Goal: Task Accomplishment & Management: Complete application form

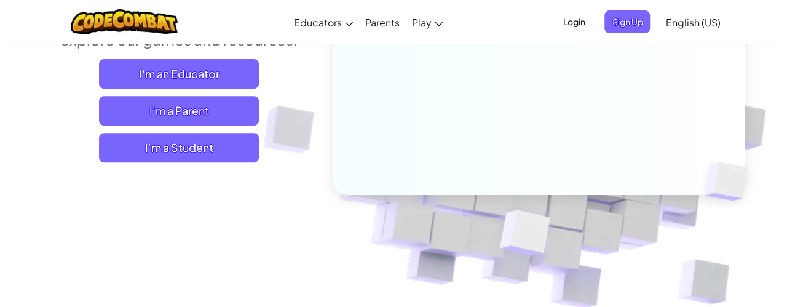
scroll to position [182, 0]
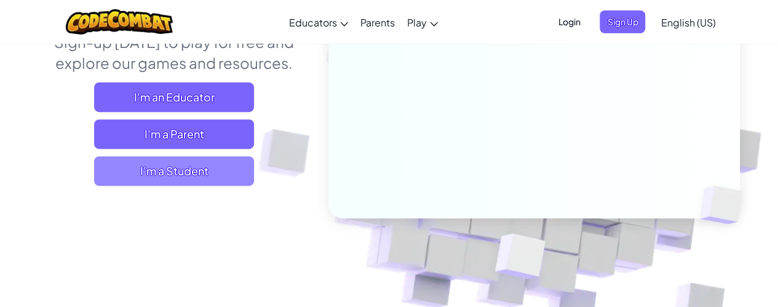
click at [183, 171] on span "I'm a Student" at bounding box center [174, 171] width 160 height 30
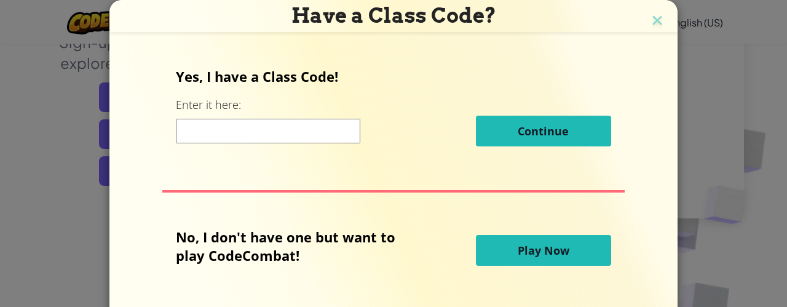
click at [205, 127] on input at bounding box center [268, 131] width 184 height 25
click at [523, 247] on span "Play Now" at bounding box center [544, 250] width 52 height 15
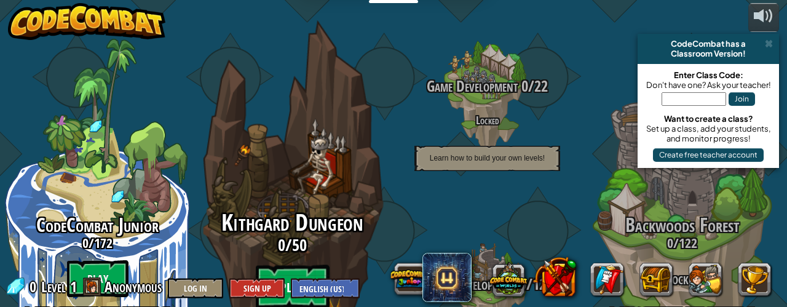
click at [301, 265] on btn "Play" at bounding box center [293, 287] width 74 height 44
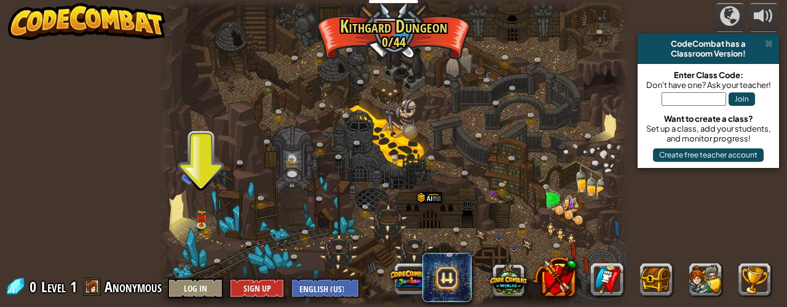
click at [767, 36] on div "CodeCombat has a Classroom Version!" at bounding box center [707, 49] width 141 height 30
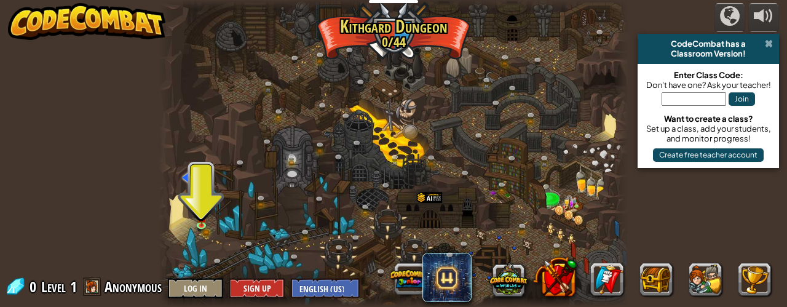
click at [770, 47] on span at bounding box center [769, 44] width 8 height 10
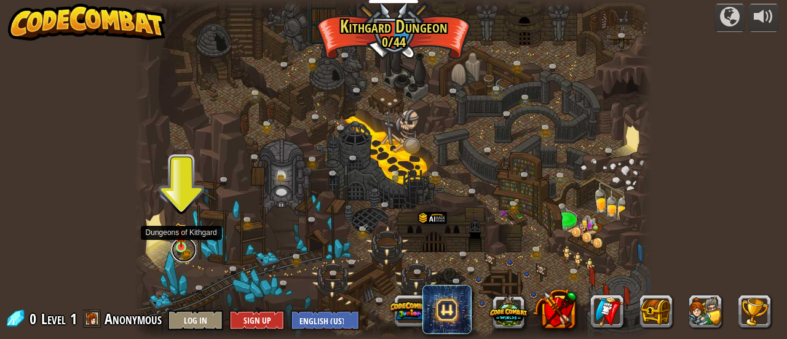
click at [181, 248] on link at bounding box center [183, 249] width 25 height 25
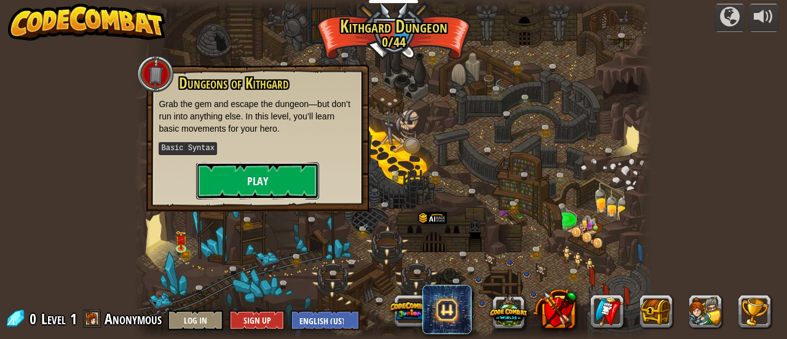
click at [262, 175] on button "Play" at bounding box center [257, 180] width 123 height 37
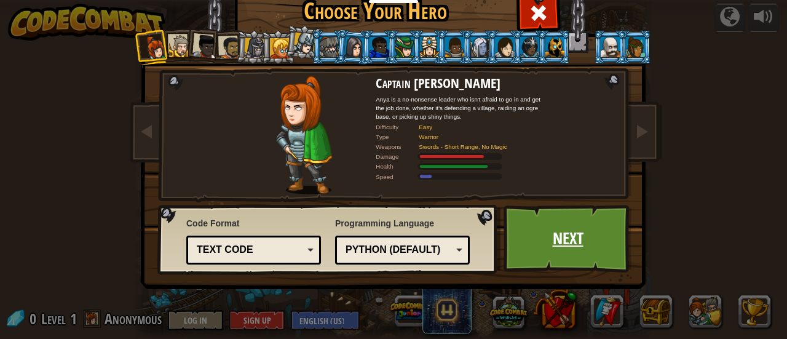
click at [578, 232] on link "Next" at bounding box center [567, 239] width 128 height 68
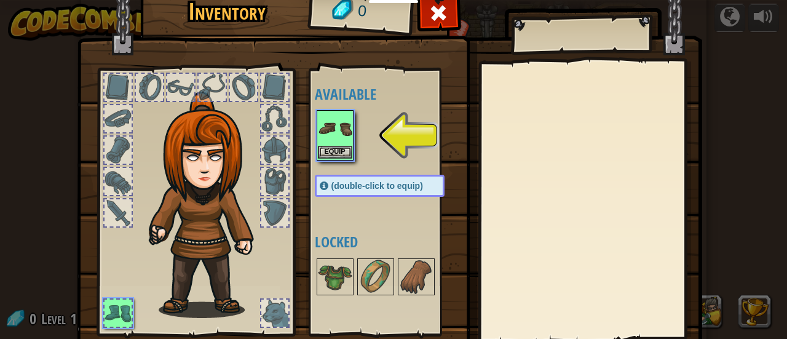
click at [334, 140] on img at bounding box center [335, 128] width 34 height 34
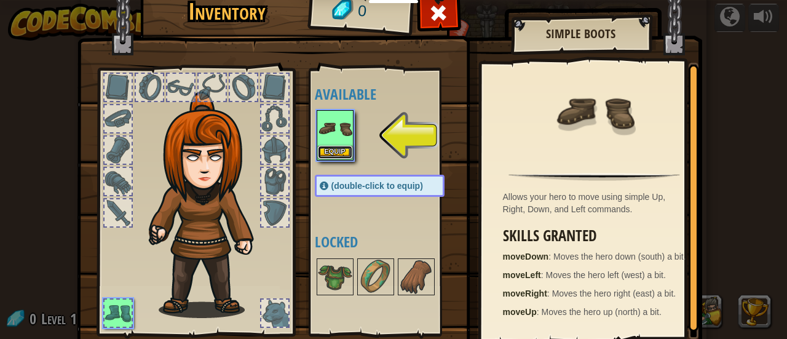
click at [333, 149] on button "Equip" at bounding box center [335, 152] width 34 height 13
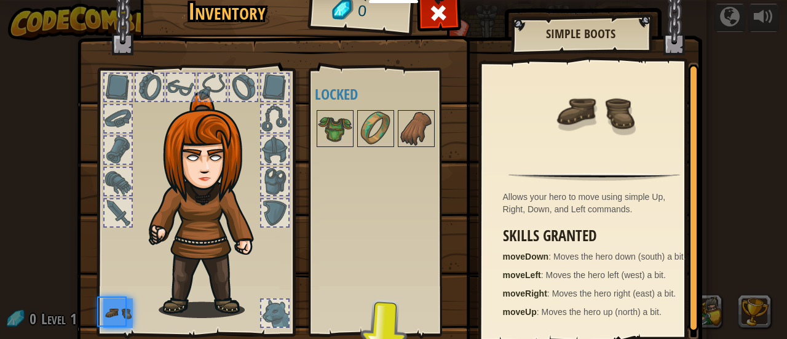
click at [333, 149] on div "Available Equip (double-click to equip) Locked" at bounding box center [392, 202] width 154 height 256
drag, startPoint x: 376, startPoint y: 308, endPoint x: 386, endPoint y: 158, distance: 150.3
click at [386, 158] on div "Available Equip (double-click to equip) Locked" at bounding box center [392, 202] width 154 height 256
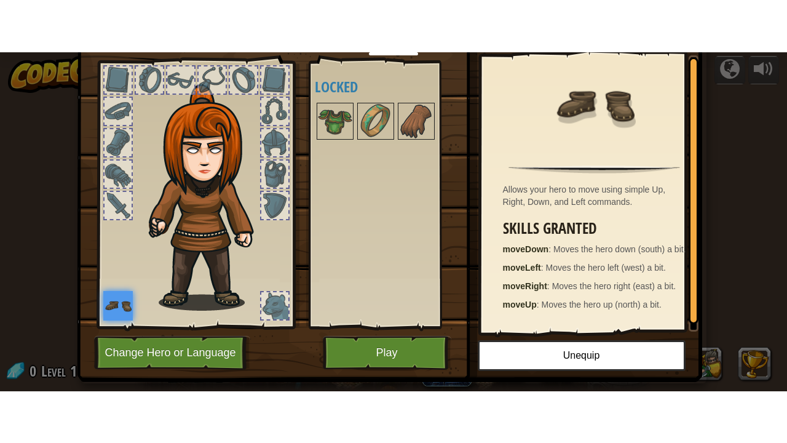
scroll to position [60, 0]
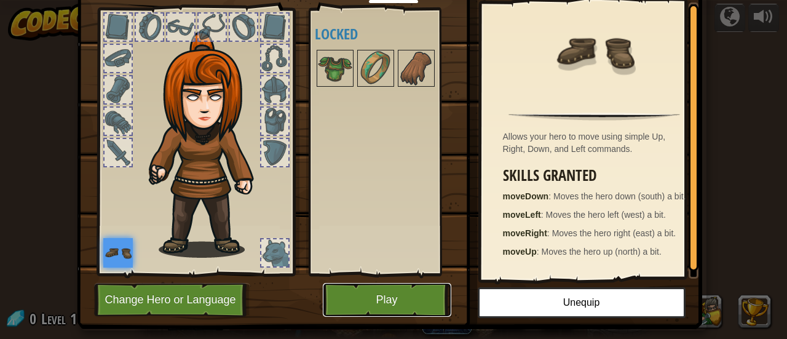
click at [358, 306] on button "Play" at bounding box center [387, 300] width 128 height 34
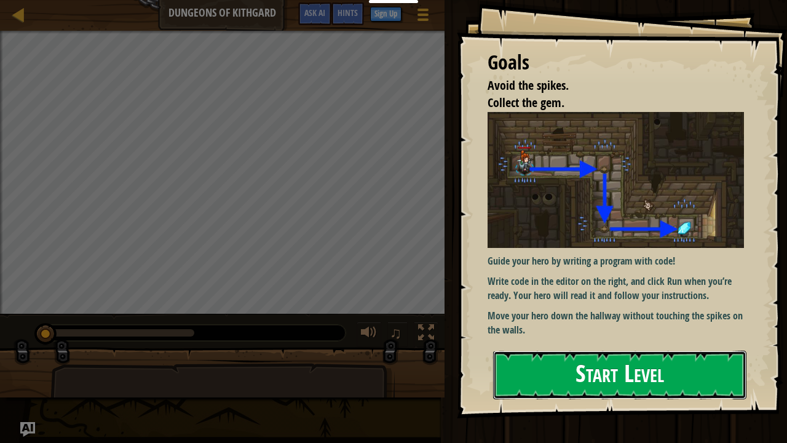
click at [633, 306] on button "Start Level" at bounding box center [619, 374] width 253 height 49
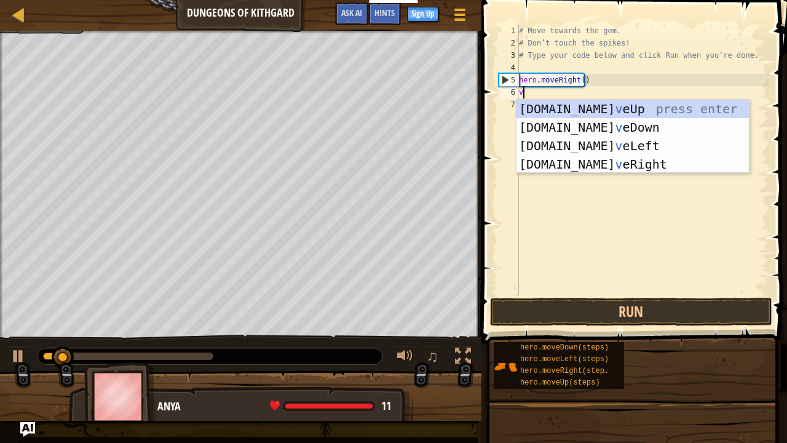
scroll to position [6, 0]
type textarea "ve"
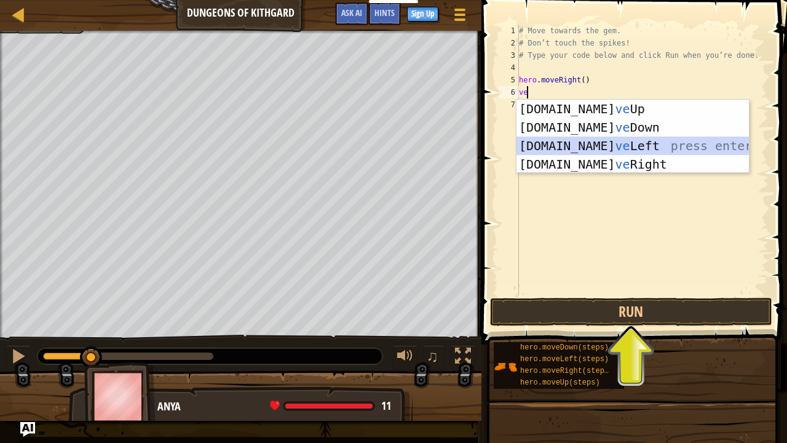
click at [577, 148] on div "[DOMAIN_NAME] ve Up press enter [DOMAIN_NAME] ve Down press enter [DOMAIN_NAME]…" at bounding box center [632, 155] width 233 height 111
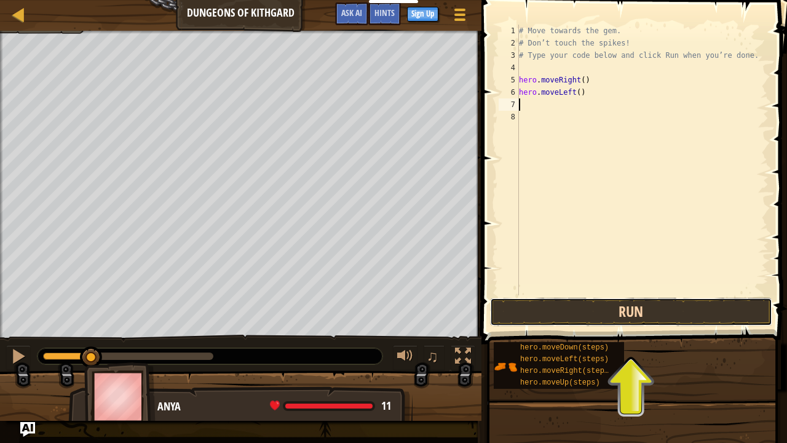
click at [552, 306] on button "Run" at bounding box center [631, 312] width 282 height 28
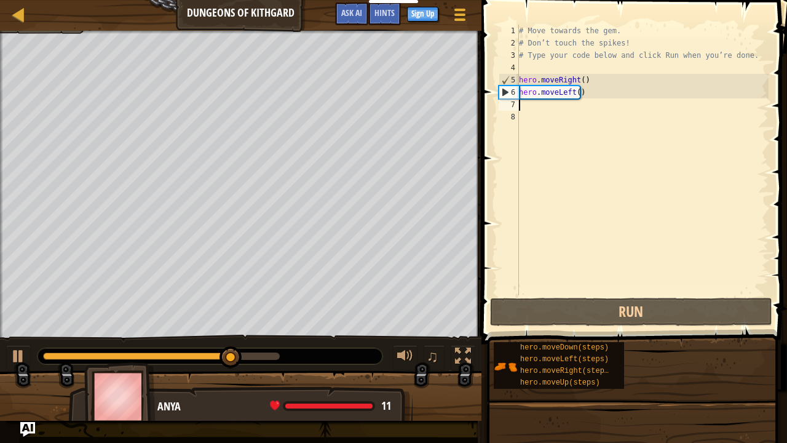
click at [533, 94] on div "# Move towards the gem. # Don’t touch the spikes! # Type your code below and cl…" at bounding box center [642, 172] width 252 height 295
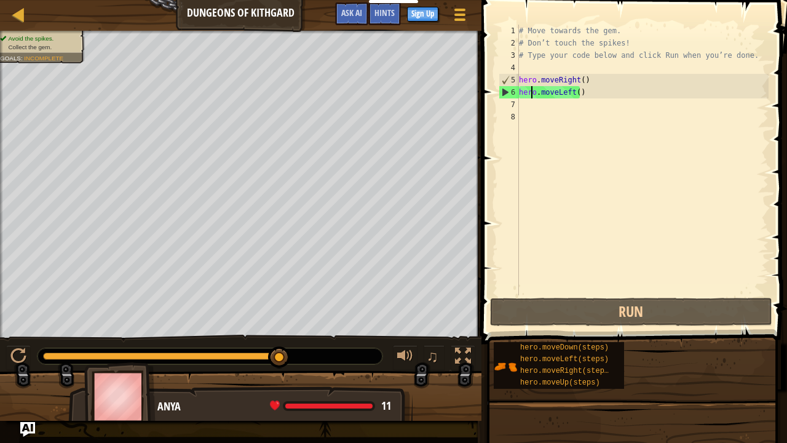
click at [583, 94] on div "# Move towards the gem. # Don’t touch the spikes! # Type your code below and cl…" at bounding box center [642, 172] width 252 height 295
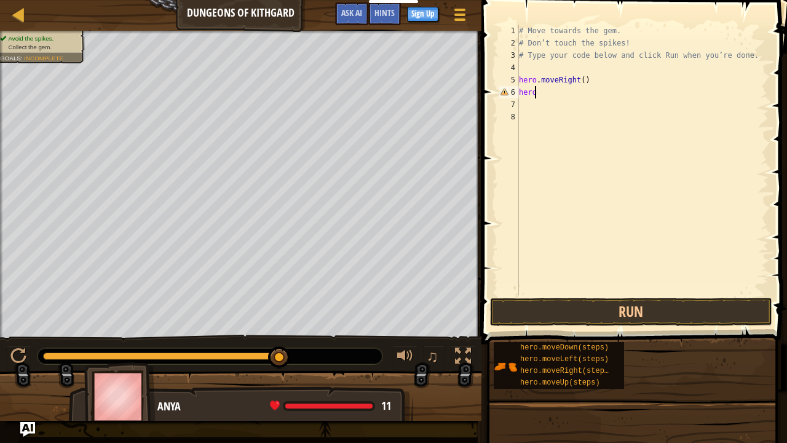
type textarea "h"
click at [553, 306] on button "Run" at bounding box center [631, 312] width 282 height 28
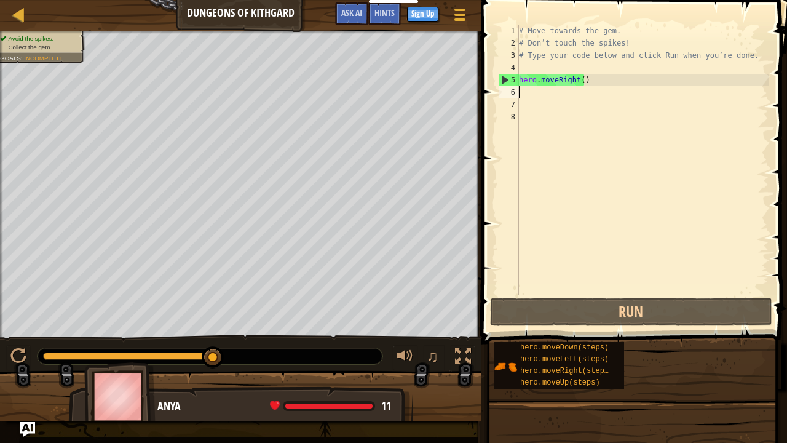
click at [529, 95] on div "# Move towards the gem. # Don’t touch the spikes! # Type your code below and cl…" at bounding box center [642, 172] width 252 height 295
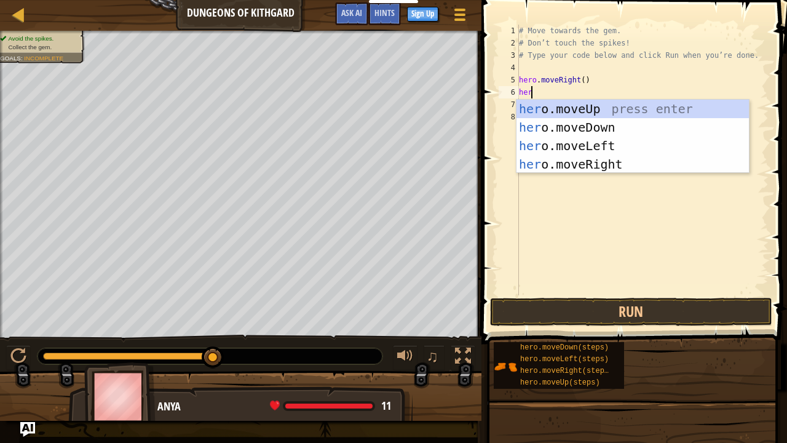
scroll to position [6, 1]
type textarea "hero."
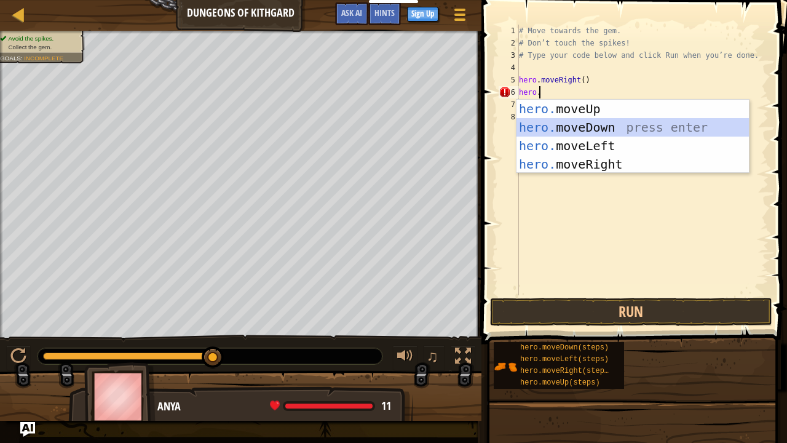
click at [551, 126] on div "hero. moveUp press enter hero. moveDown press enter hero. moveLeft press enter …" at bounding box center [632, 155] width 233 height 111
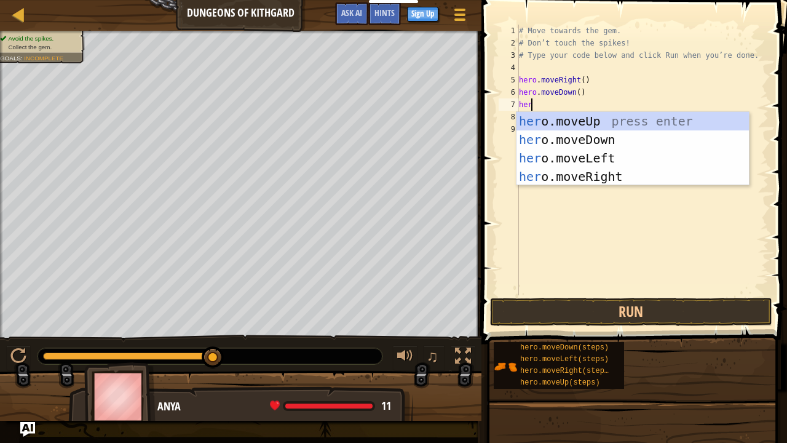
type textarea "hero"
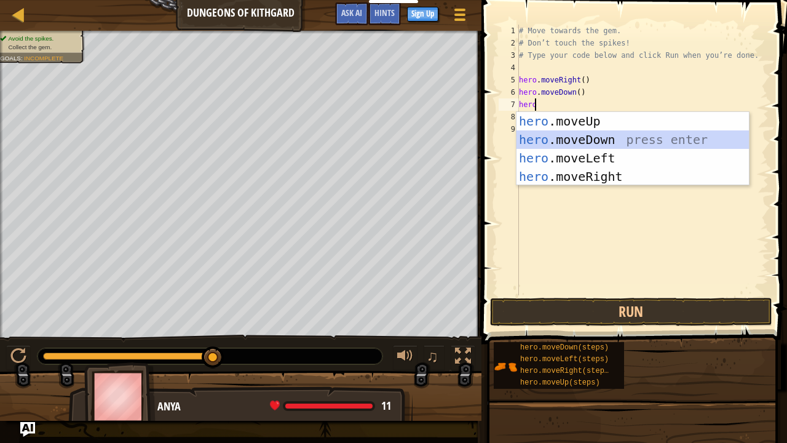
click at [571, 139] on div "hero .moveUp press enter hero .moveDown press enter hero .moveLeft press enter …" at bounding box center [632, 167] width 233 height 111
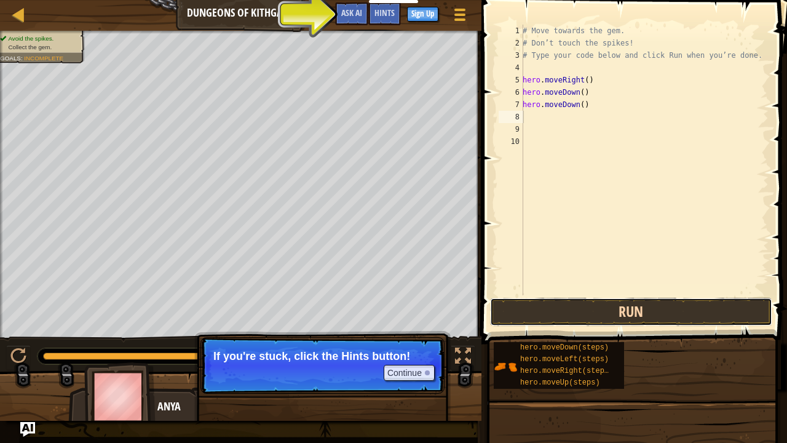
click at [593, 306] on button "Run" at bounding box center [631, 312] width 282 height 28
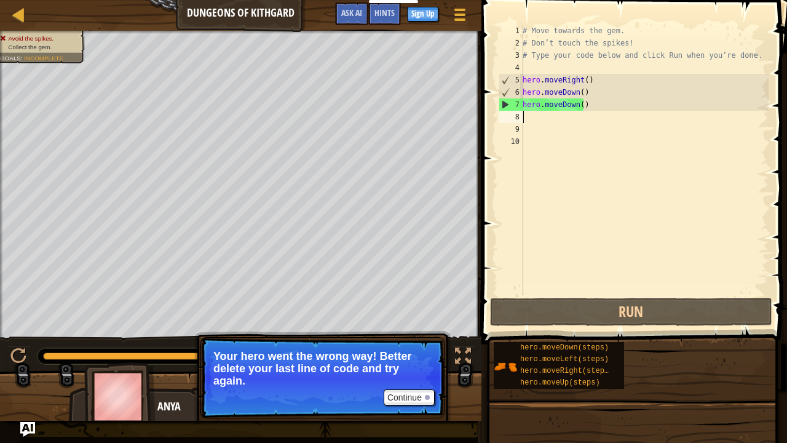
click at [589, 108] on div "# Move towards the gem. # Don’t touch the spikes! # Type your code below and cl…" at bounding box center [644, 172] width 248 height 295
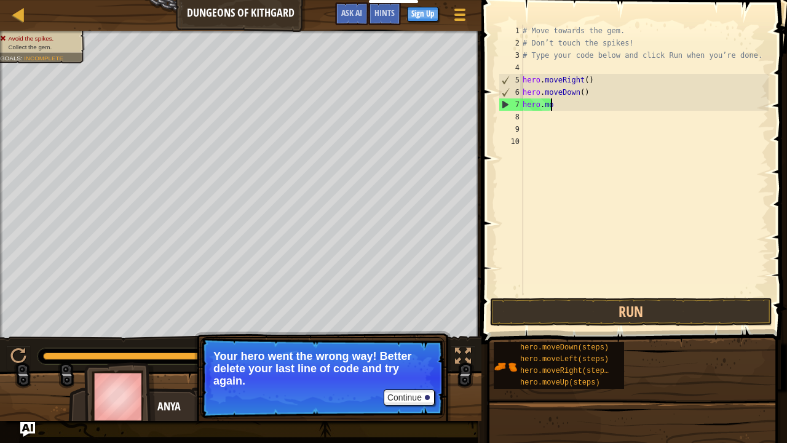
type textarea "h"
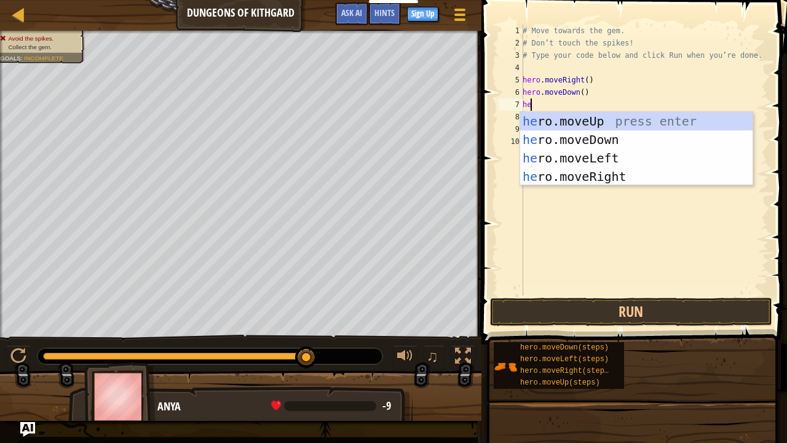
type textarea "her"
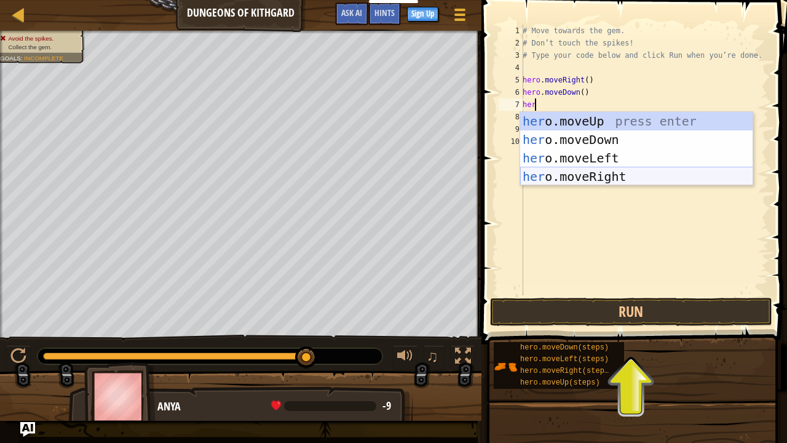
click at [557, 172] on div "her o.moveUp press enter her o.moveDown press enter her o.moveLeft press enter …" at bounding box center [636, 167] width 233 height 111
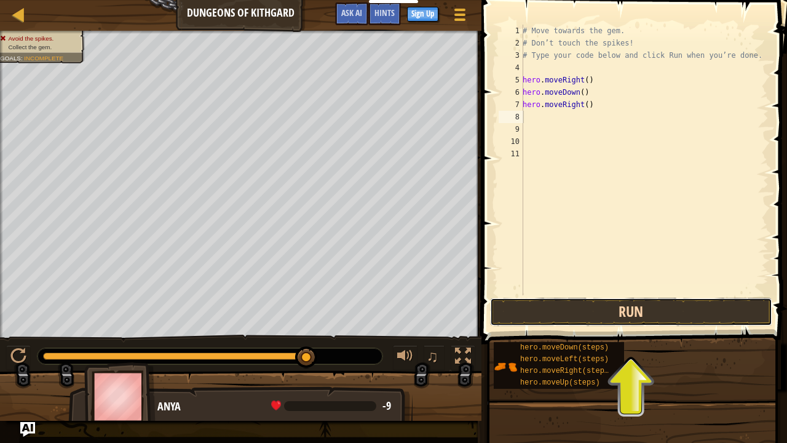
click at [577, 300] on button "Run" at bounding box center [631, 312] width 282 height 28
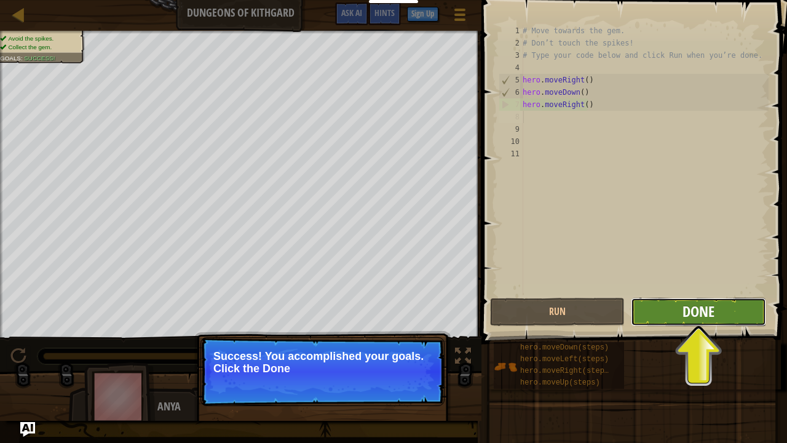
click at [676, 306] on button "Done" at bounding box center [698, 312] width 135 height 28
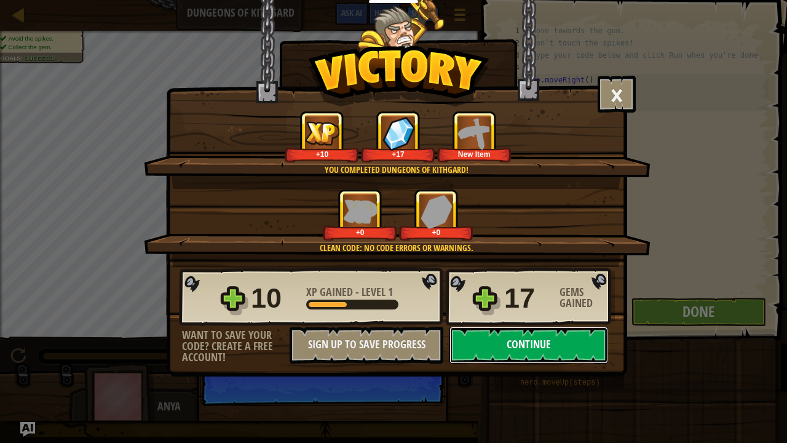
click at [510, 306] on button "Continue" at bounding box center [528, 344] width 159 height 37
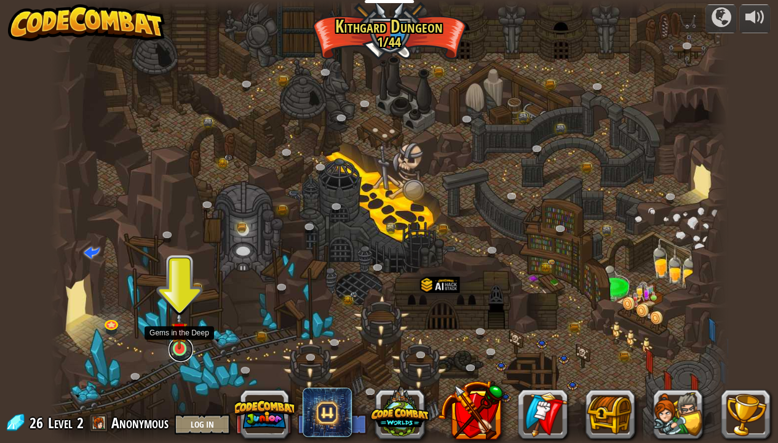
click at [176, 306] on link at bounding box center [180, 349] width 25 height 25
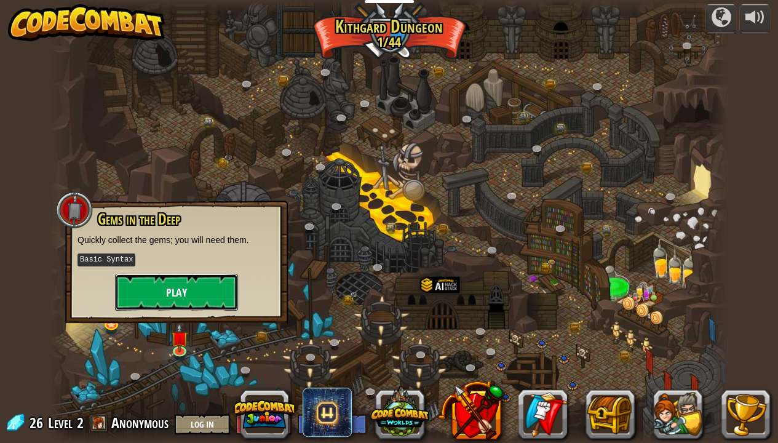
click at [177, 293] on button "Play" at bounding box center [176, 292] width 123 height 37
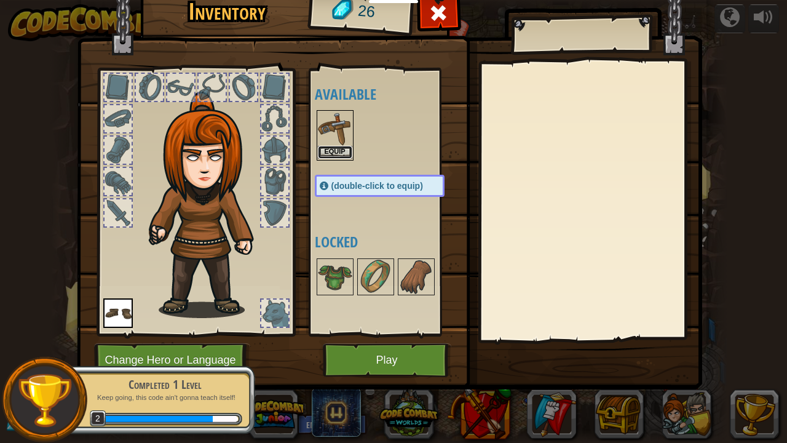
click at [332, 151] on button "Equip" at bounding box center [335, 152] width 34 height 13
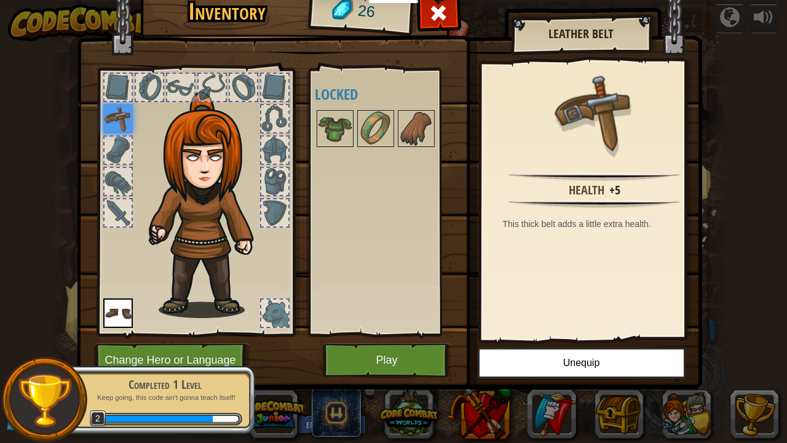
click at [117, 120] on img at bounding box center [118, 119] width 30 height 30
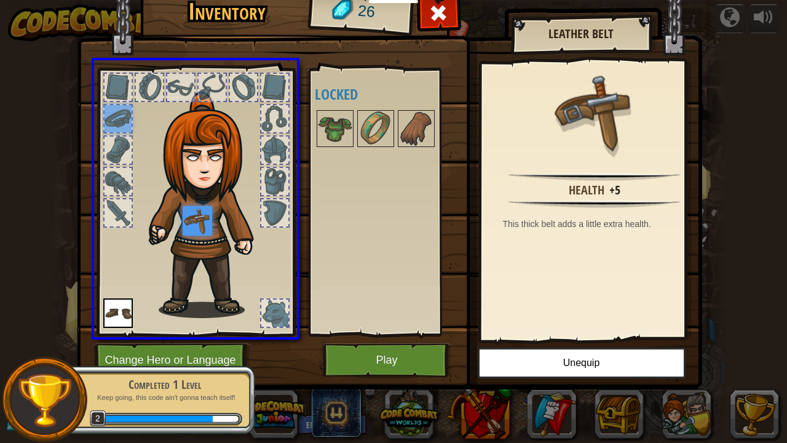
drag, startPoint x: 113, startPoint y: 115, endPoint x: 207, endPoint y: 230, distance: 148.1
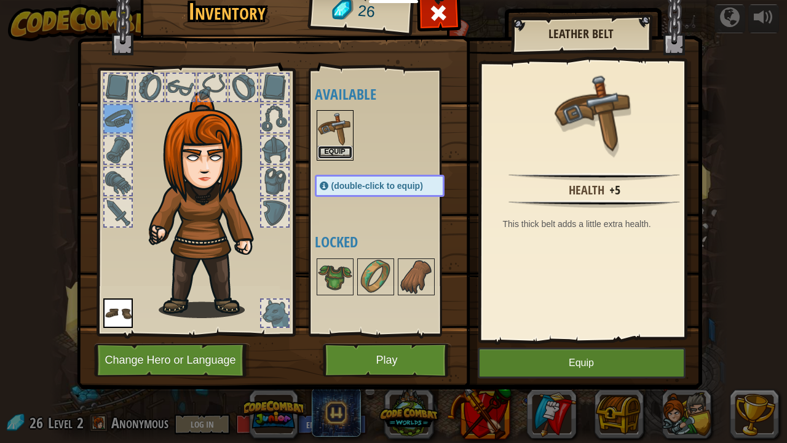
click at [325, 152] on button "Equip" at bounding box center [335, 152] width 34 height 13
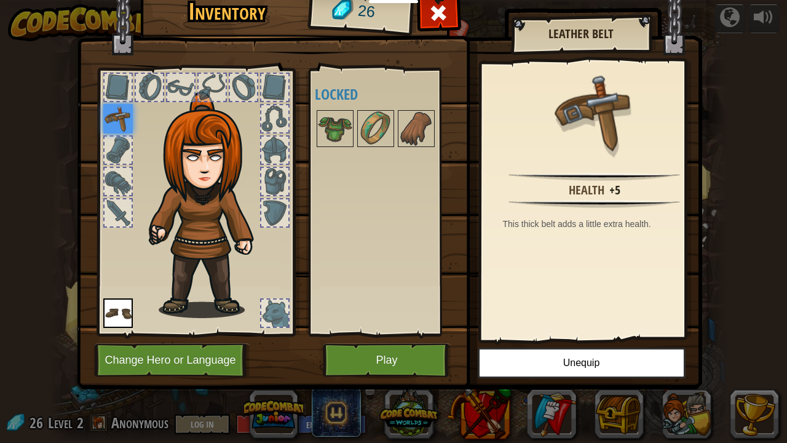
click at [122, 125] on img at bounding box center [118, 119] width 30 height 30
click at [106, 125] on img at bounding box center [118, 119] width 30 height 30
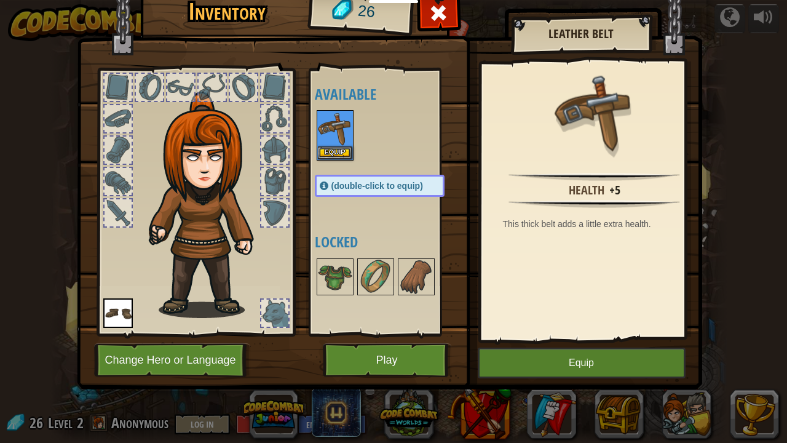
drag, startPoint x: 106, startPoint y: 125, endPoint x: 146, endPoint y: 144, distance: 43.7
click at [146, 144] on div at bounding box center [195, 198] width 203 height 277
click at [344, 155] on button "Equip" at bounding box center [335, 152] width 34 height 13
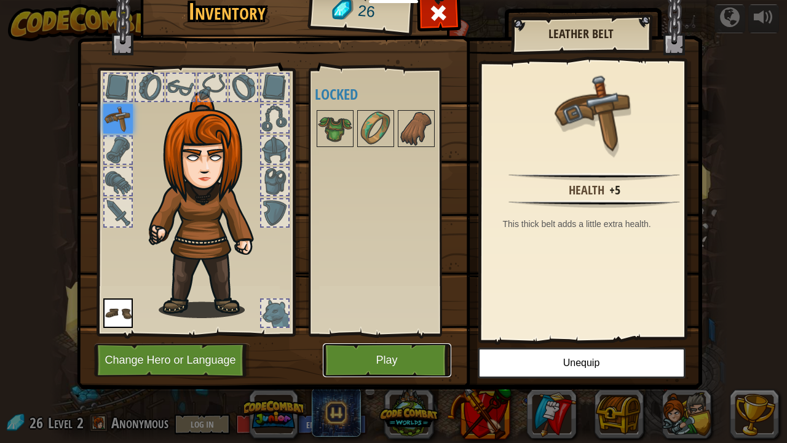
click at [407, 306] on button "Play" at bounding box center [387, 360] width 128 height 34
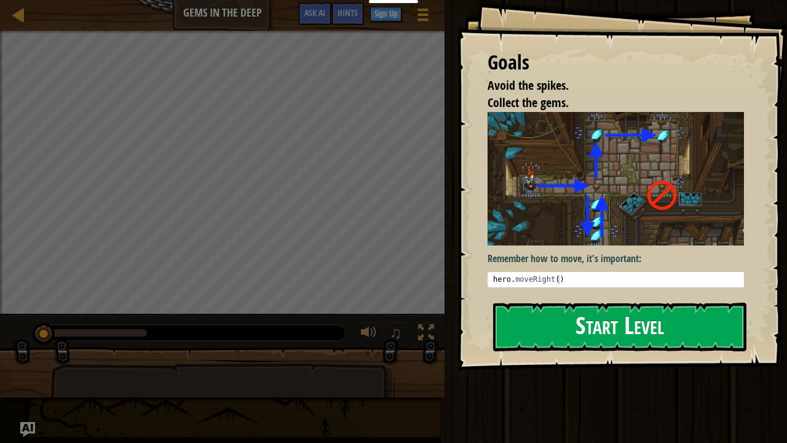
click at [578, 306] on button "Start Level" at bounding box center [619, 326] width 253 height 49
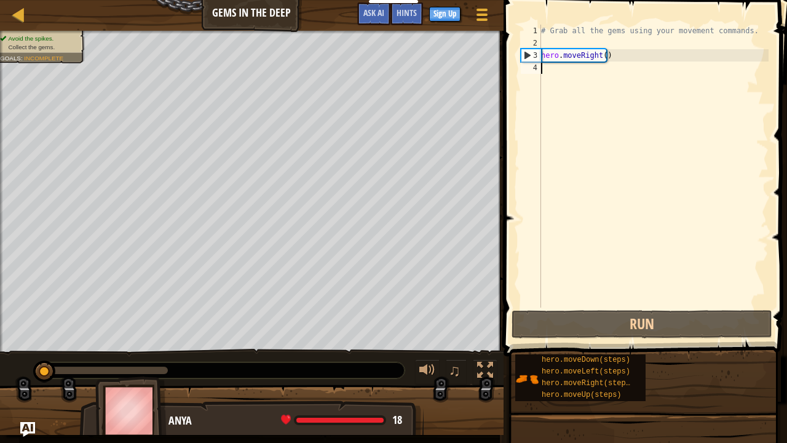
click at [557, 82] on div "# Grab all the gems using your movement commands. hero . moveRight ( )" at bounding box center [653, 178] width 230 height 307
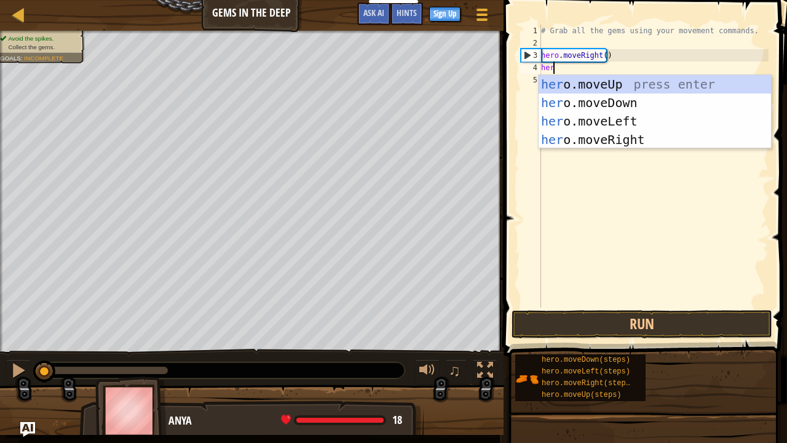
type textarea "hero"
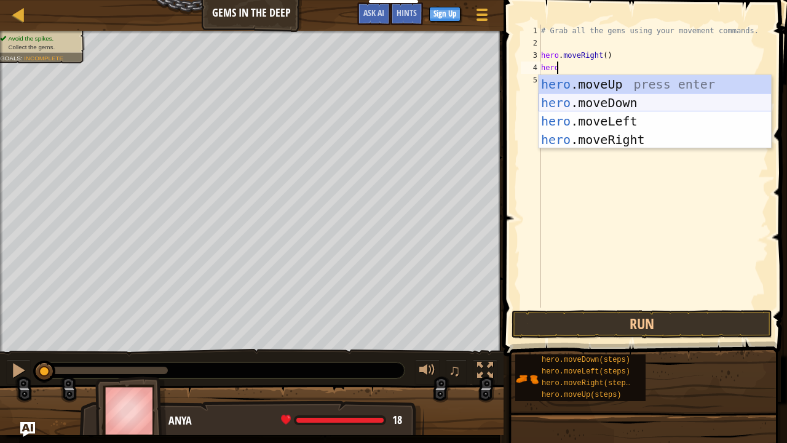
click at [554, 104] on div "hero .moveUp press enter hero .moveDown press enter hero .moveLeft press enter …" at bounding box center [654, 130] width 233 height 111
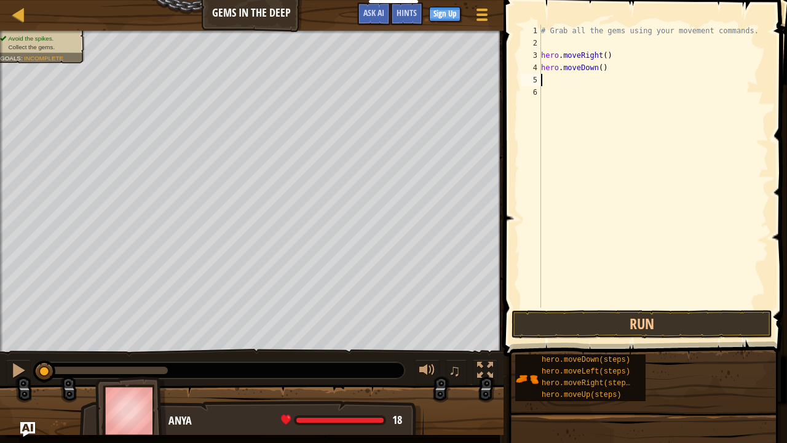
scroll to position [6, 0]
type textarea "h"
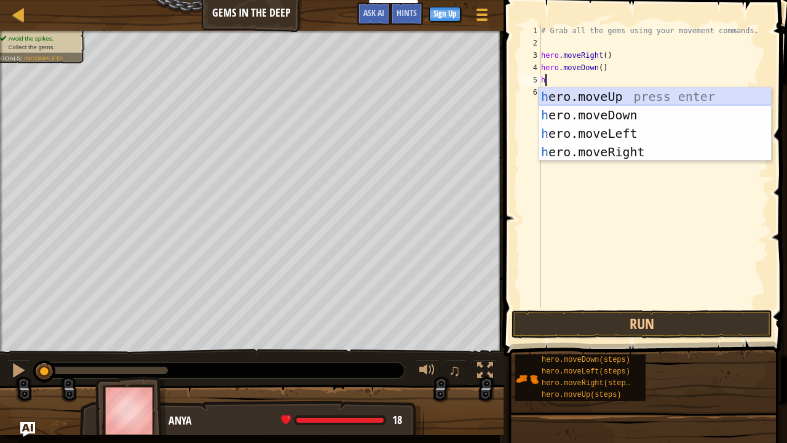
click at [574, 94] on div "h ero.moveUp press enter h ero.moveDown press enter h ero.moveLeft press enter …" at bounding box center [654, 142] width 233 height 111
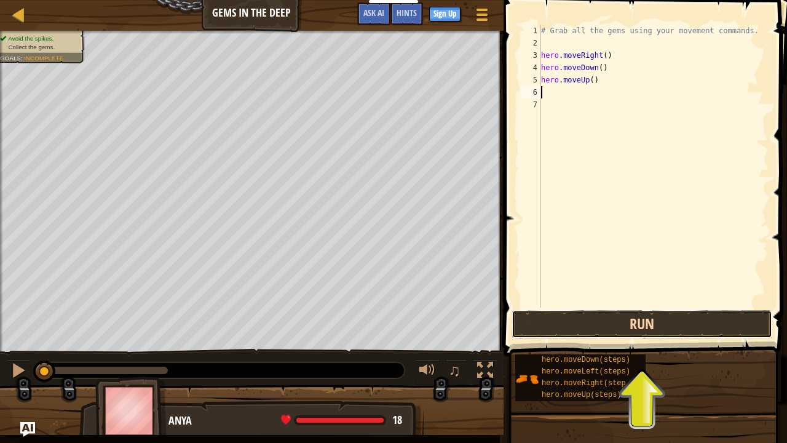
click at [577, 306] on button "Run" at bounding box center [641, 324] width 261 height 28
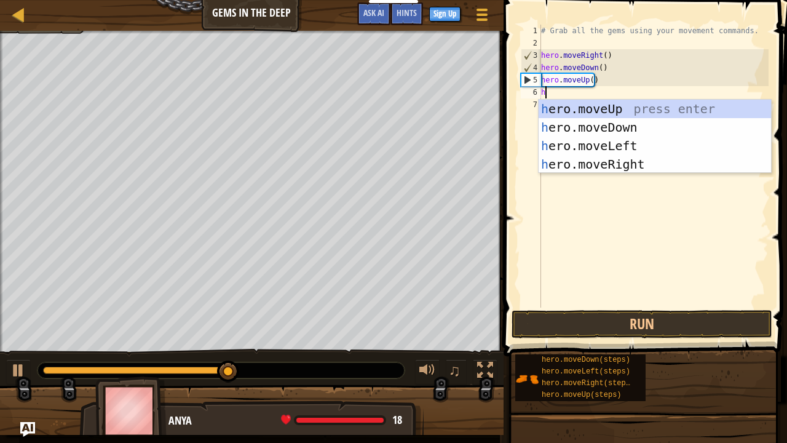
type textarea "he"
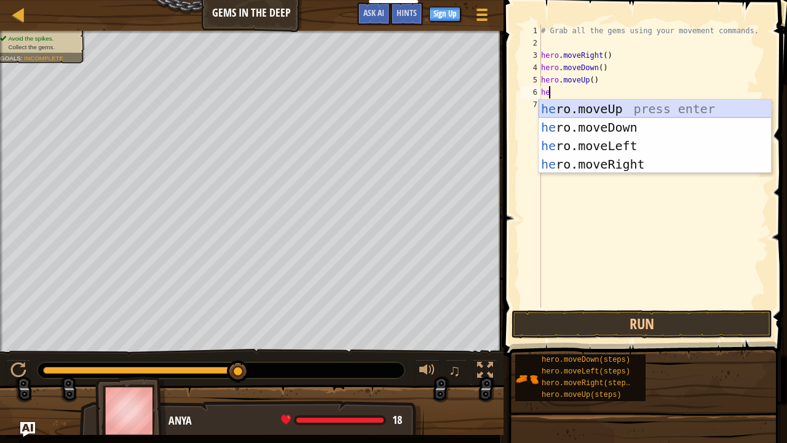
click at [588, 108] on div "he ro.moveUp press enter he ro.moveDown press enter he ro.moveLeft press enter …" at bounding box center [654, 155] width 233 height 111
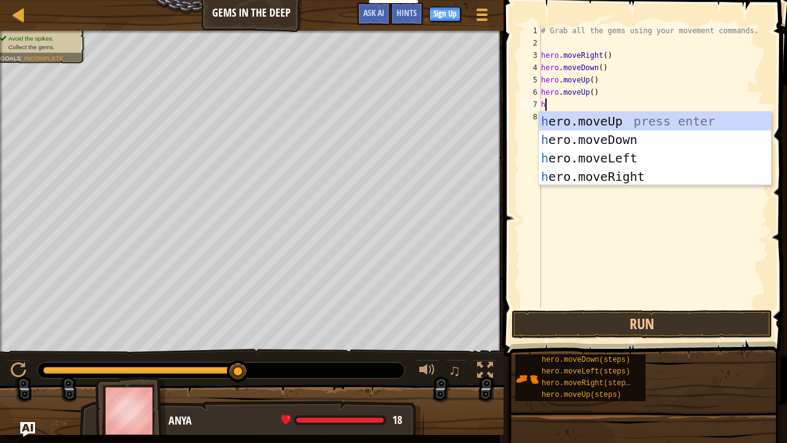
type textarea "he"
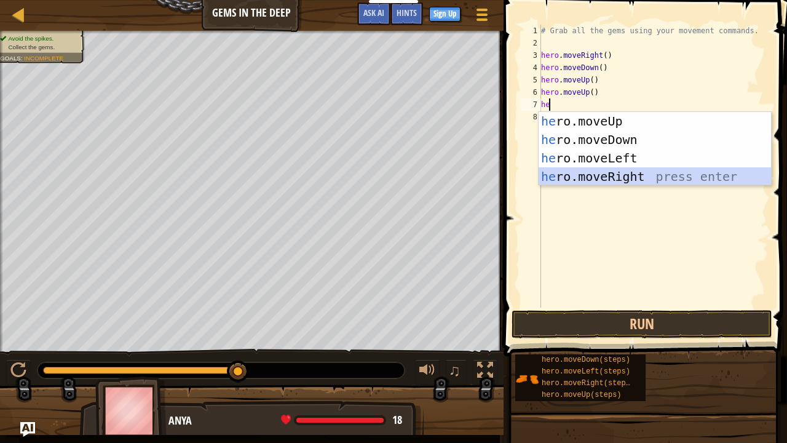
click at [580, 173] on div "he ro.moveUp press enter he ro.moveDown press enter he ro.moveLeft press enter …" at bounding box center [654, 167] width 233 height 111
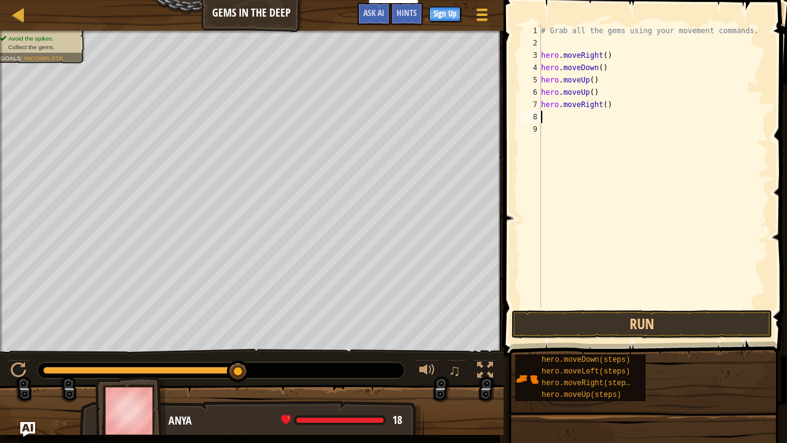
type textarea "h"
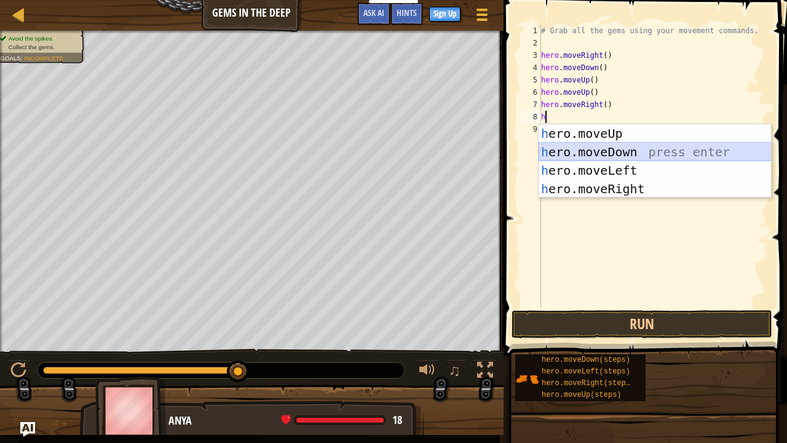
drag, startPoint x: 564, startPoint y: 145, endPoint x: 570, endPoint y: 149, distance: 7.5
click at [570, 149] on div "h ero.moveUp press enter h ero.moveDown press enter h ero.moveLeft press enter …" at bounding box center [654, 179] width 233 height 111
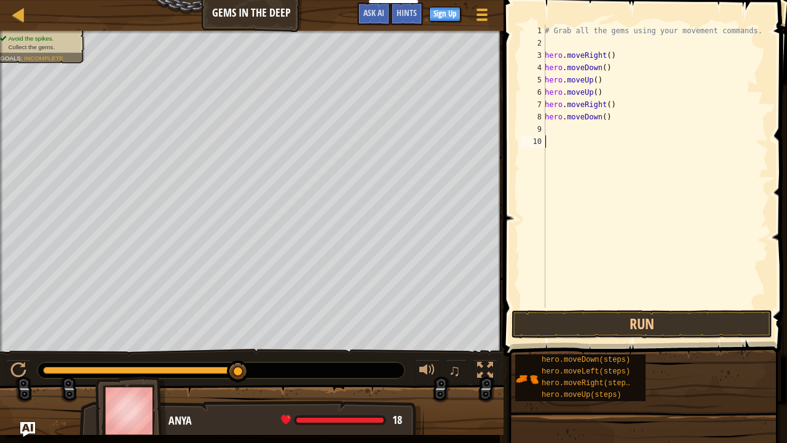
click at [570, 149] on div "# Grab all the gems using your movement commands. hero . moveRight ( ) hero . m…" at bounding box center [655, 178] width 226 height 307
click at [543, 306] on button "Run" at bounding box center [641, 324] width 261 height 28
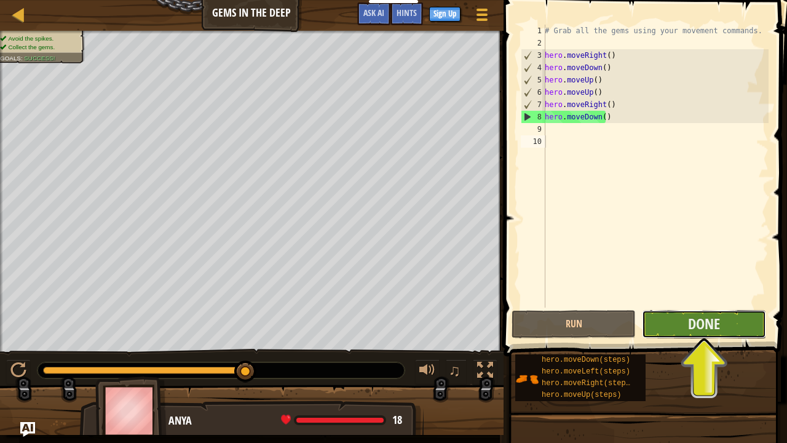
click at [730, 306] on button "Done" at bounding box center [704, 324] width 124 height 28
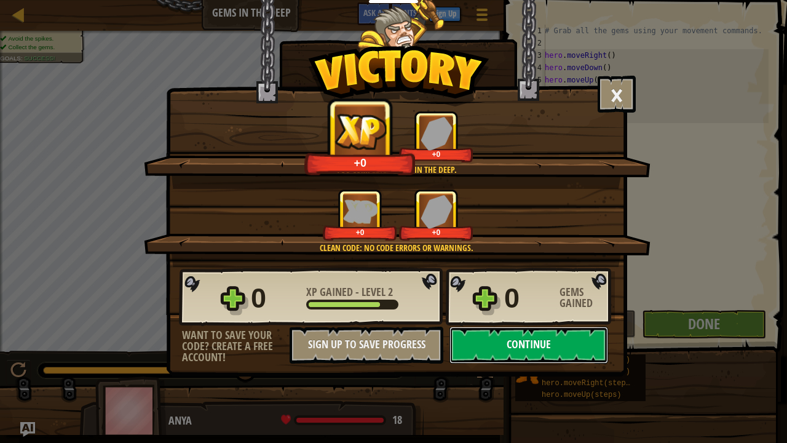
click at [504, 306] on button "Continue" at bounding box center [528, 344] width 159 height 37
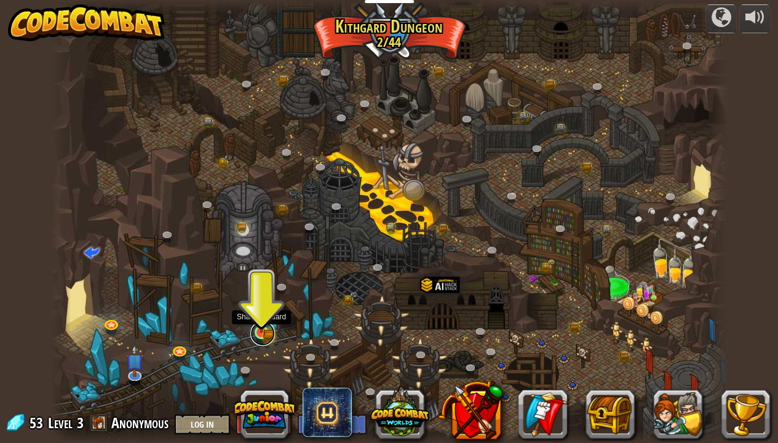
click at [251, 306] on link at bounding box center [262, 333] width 25 height 25
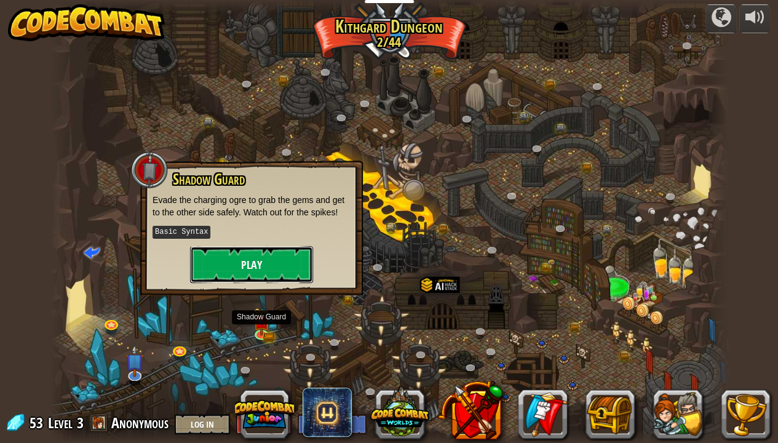
click at [240, 262] on button "Play" at bounding box center [251, 264] width 123 height 37
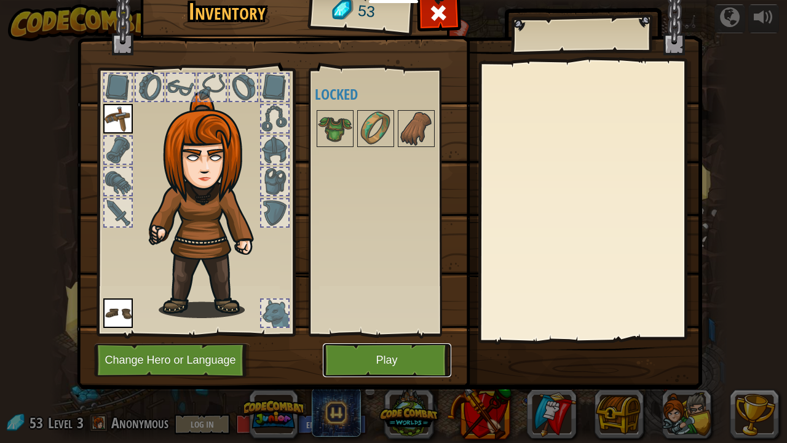
click at [337, 306] on button "Play" at bounding box center [387, 360] width 128 height 34
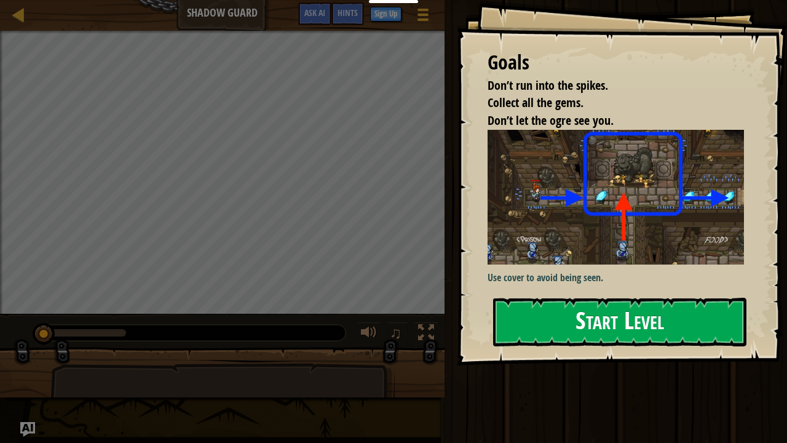
click at [542, 306] on button "Start Level" at bounding box center [619, 322] width 253 height 49
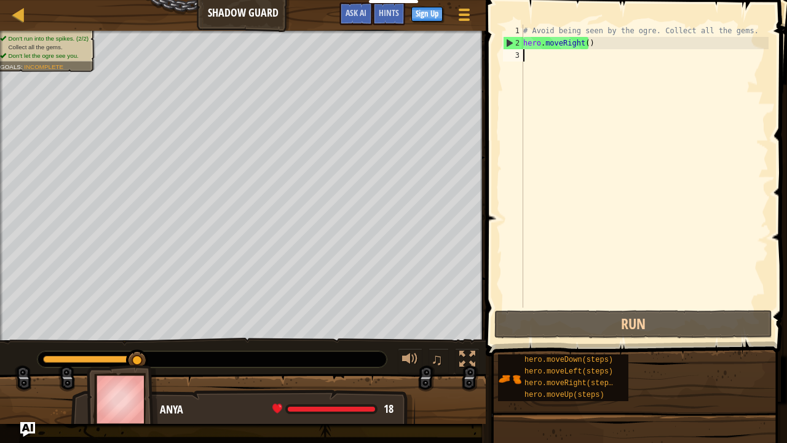
type textarea "h"
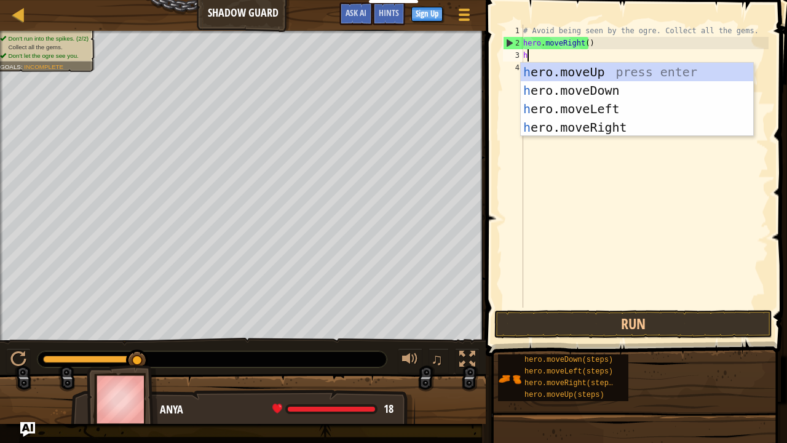
scroll to position [6, 0]
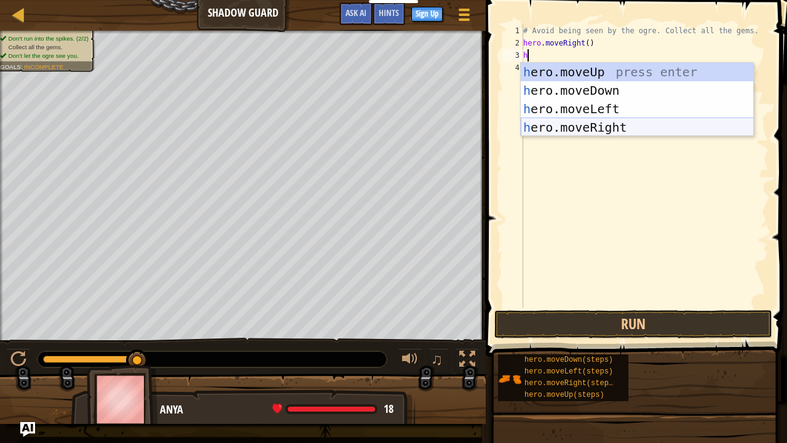
click at [572, 127] on div "h ero.moveUp press enter h ero.moveDown press enter h ero.moveLeft press enter …" at bounding box center [637, 118] width 233 height 111
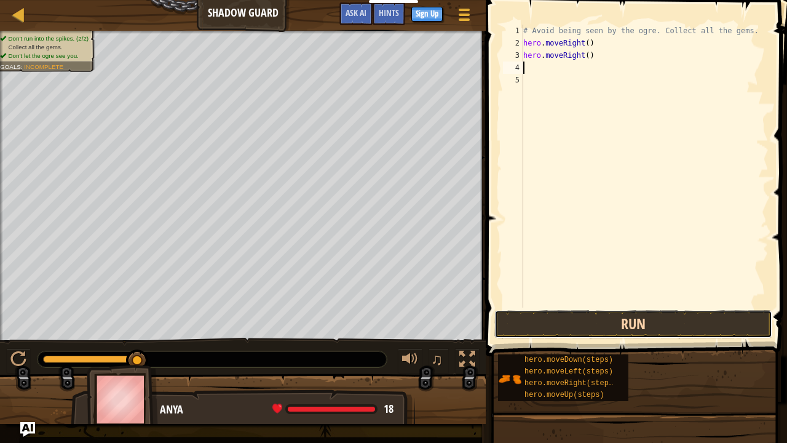
click at [595, 306] on button "Run" at bounding box center [633, 324] width 278 height 28
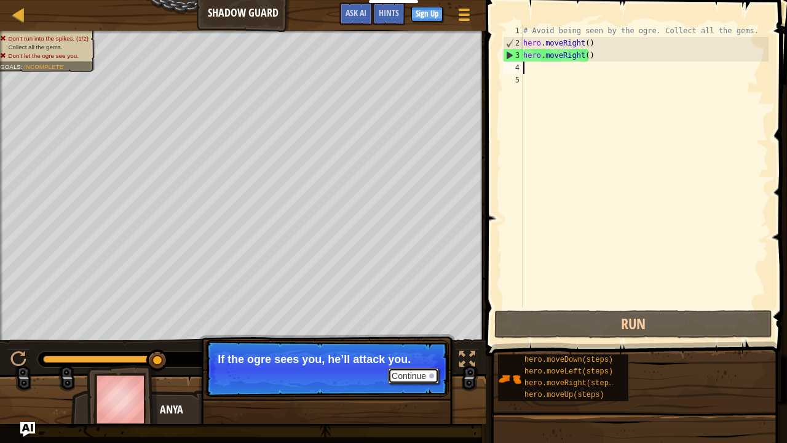
click at [427, 306] on button "Continue" at bounding box center [413, 376] width 51 height 16
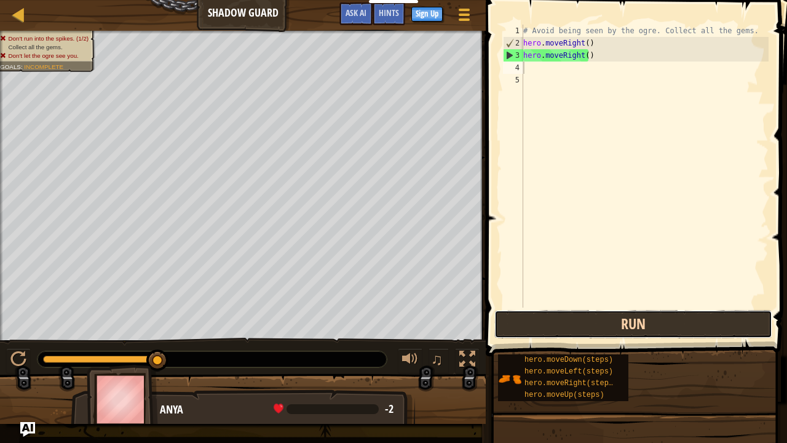
click at [579, 306] on button "Run" at bounding box center [633, 324] width 278 height 28
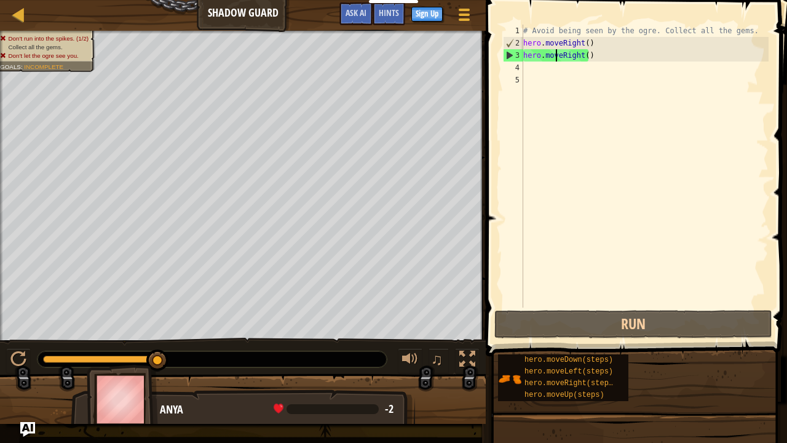
click at [554, 55] on div "# Avoid being seen by the ogre. Collect all the gems. hero . moveRight ( ) hero…" at bounding box center [645, 178] width 248 height 307
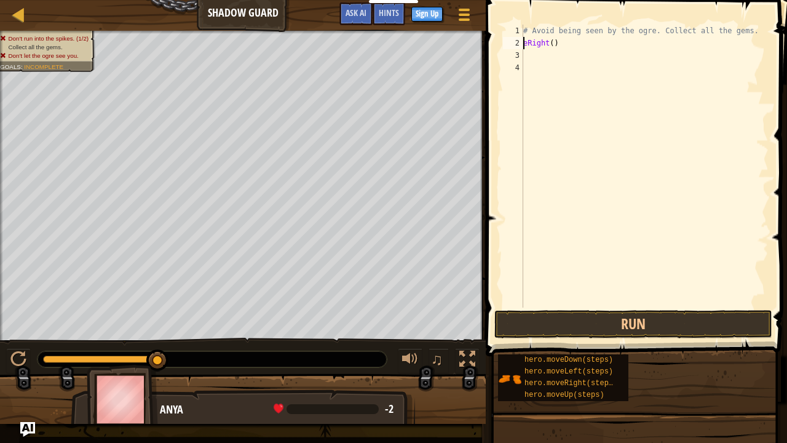
click at [558, 47] on div "# Avoid being seen by the ogre. Collect all the gems. eRight ( )" at bounding box center [645, 178] width 248 height 307
type textarea "e"
type textarea "h"
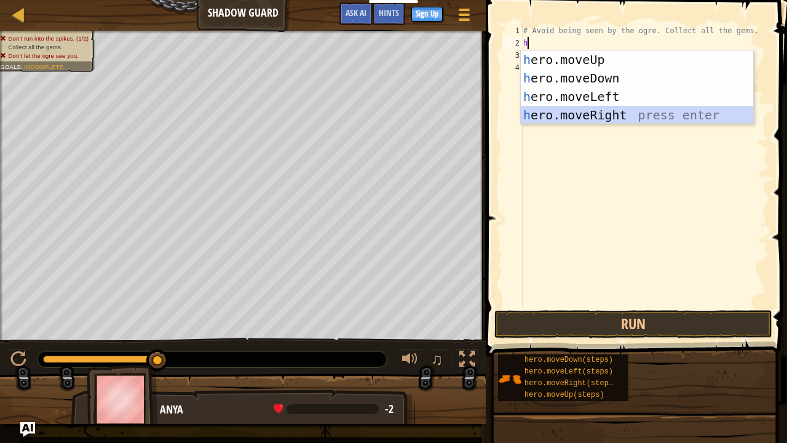
click at [568, 111] on div "h ero.moveUp press enter h ero.moveDown press enter h ero.moveLeft press enter …" at bounding box center [637, 105] width 233 height 111
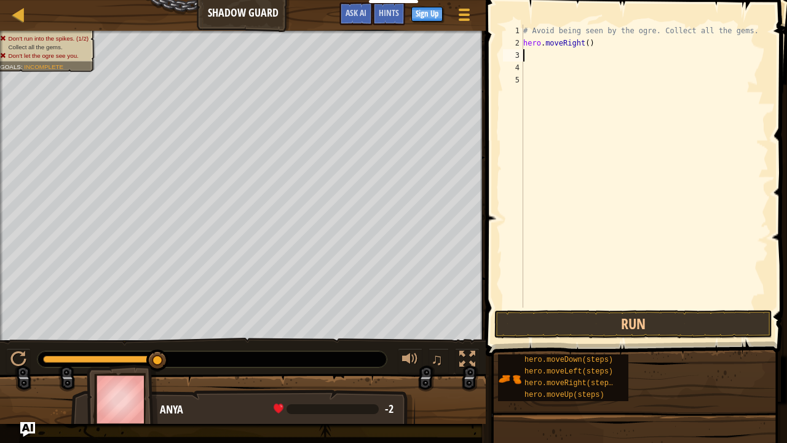
type textarea "h"
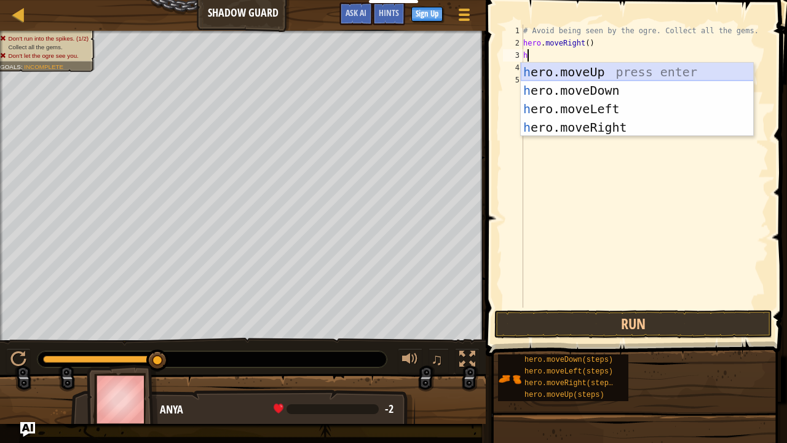
click at [570, 68] on div "h ero.moveUp press enter h ero.moveDown press enter h ero.moveLeft press enter …" at bounding box center [637, 118] width 233 height 111
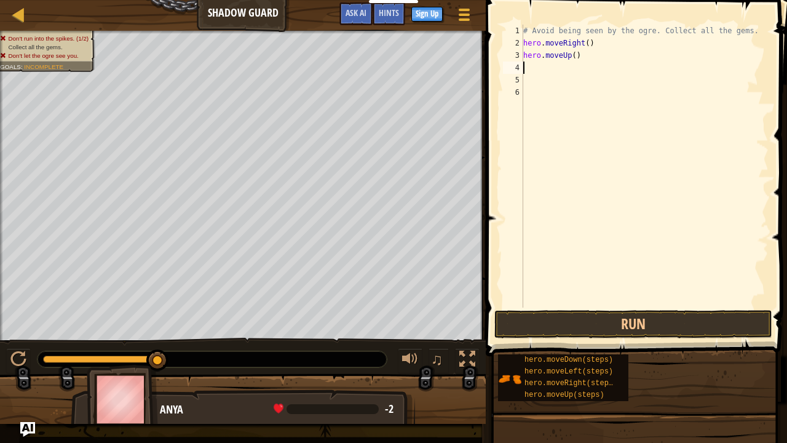
type textarea "h"
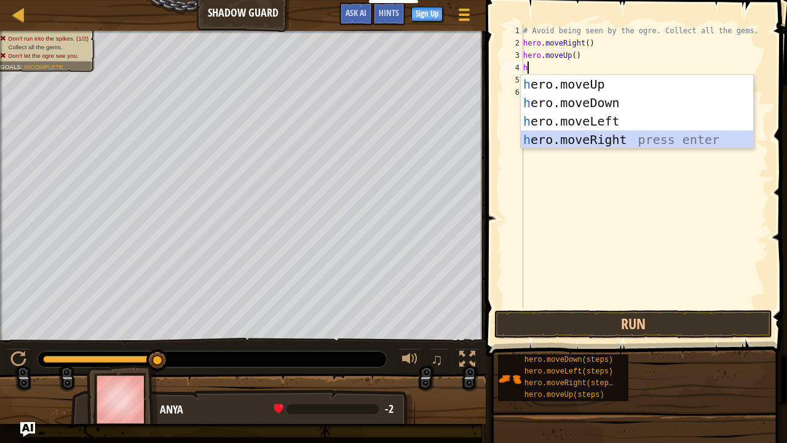
click at [584, 132] on div "h ero.moveUp press enter h ero.moveDown press enter h ero.moveLeft press enter …" at bounding box center [637, 130] width 233 height 111
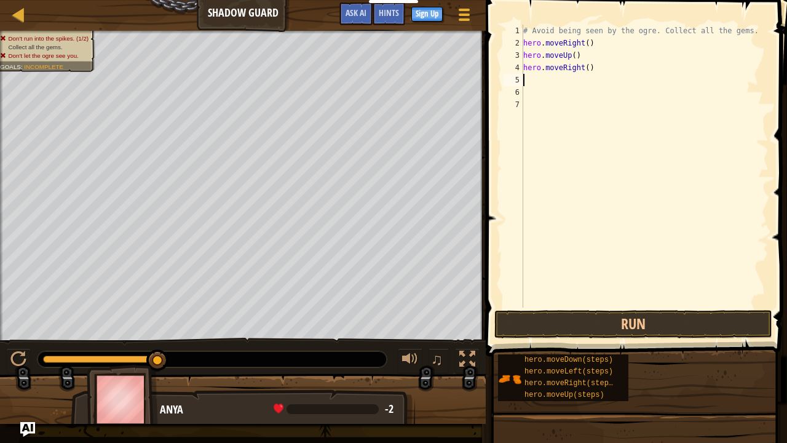
type textarea "h"
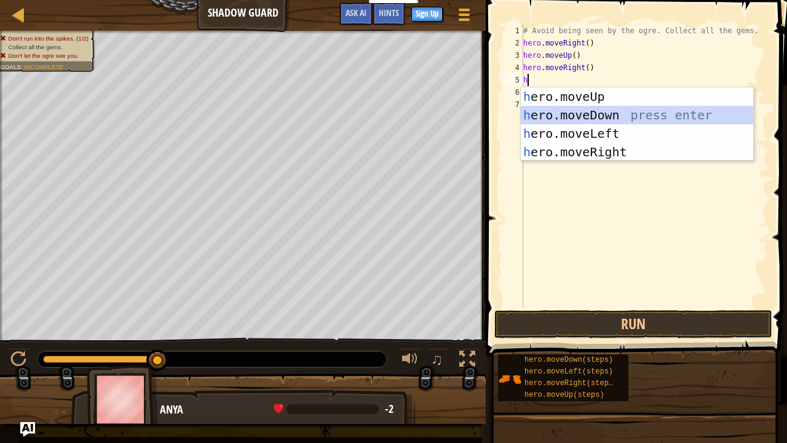
click at [584, 120] on div "h ero.moveUp press enter h ero.moveDown press enter h ero.moveLeft press enter …" at bounding box center [637, 142] width 233 height 111
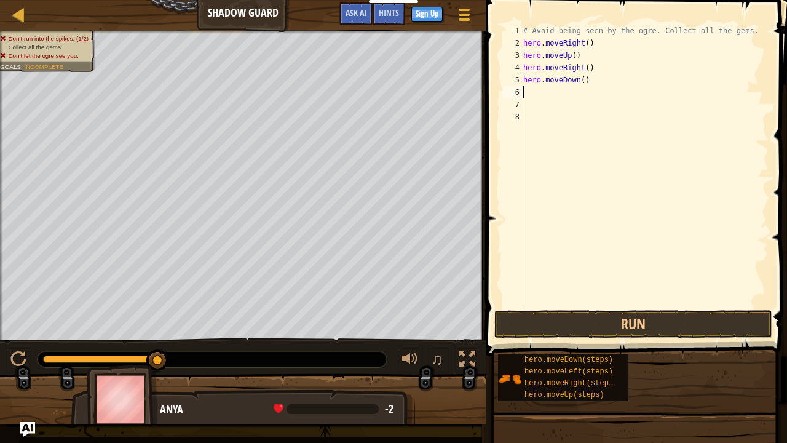
type textarea "h"
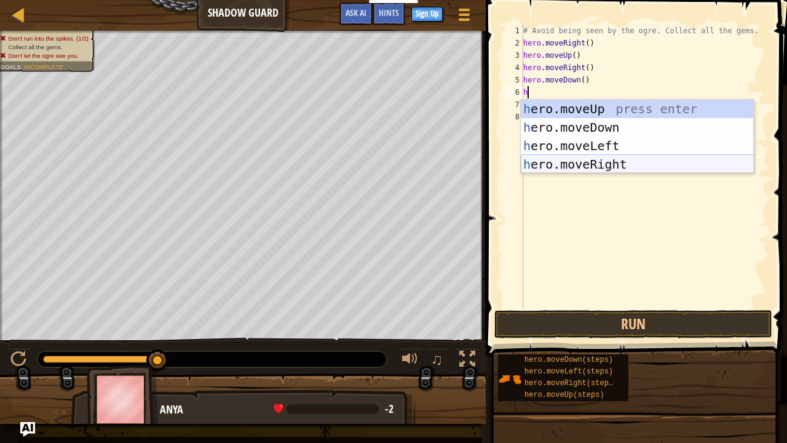
click at [588, 168] on div "h ero.moveUp press enter h ero.moveDown press enter h ero.moveLeft press enter …" at bounding box center [637, 155] width 233 height 111
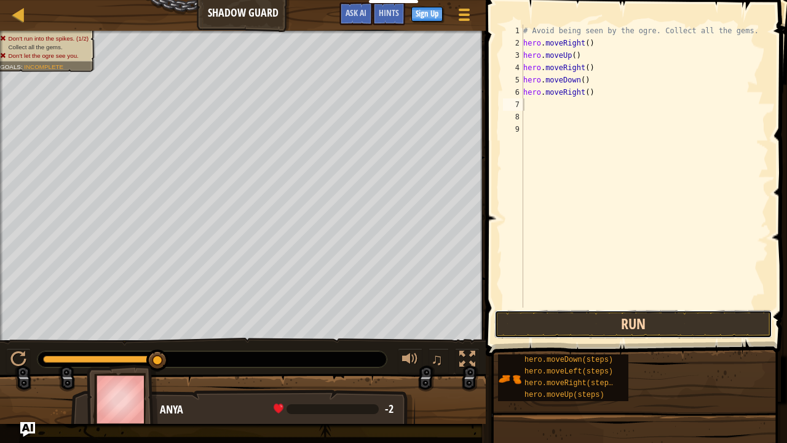
click at [538, 306] on button "Run" at bounding box center [633, 324] width 278 height 28
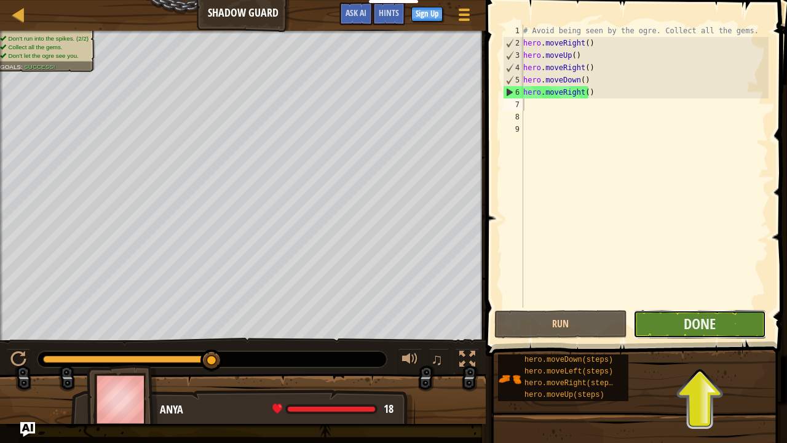
click at [668, 306] on button "Done" at bounding box center [699, 324] width 133 height 28
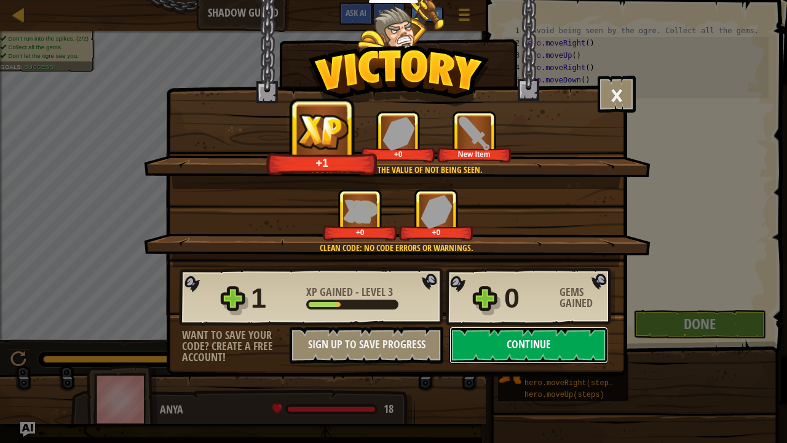
click at [494, 306] on button "Continue" at bounding box center [528, 344] width 159 height 37
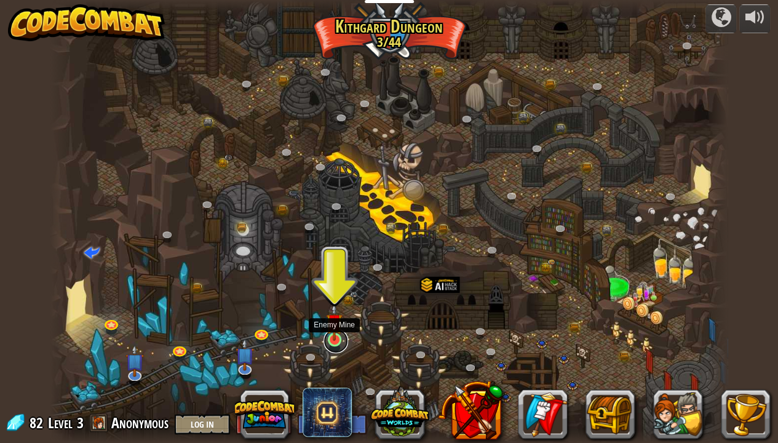
click at [333, 306] on link at bounding box center [335, 340] width 25 height 25
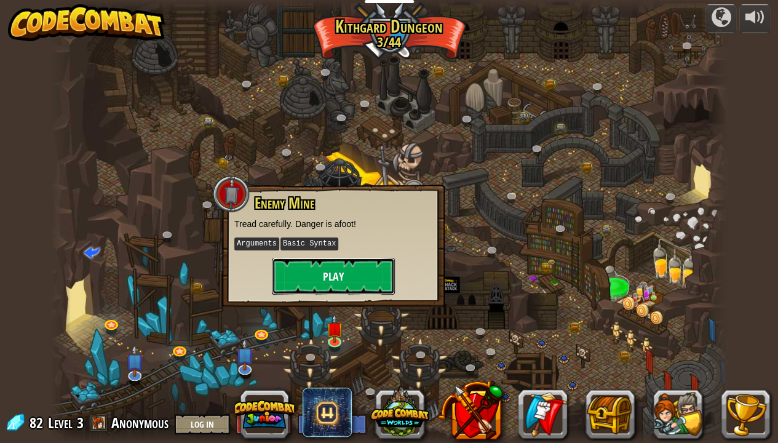
click at [328, 275] on button "Play" at bounding box center [333, 276] width 123 height 37
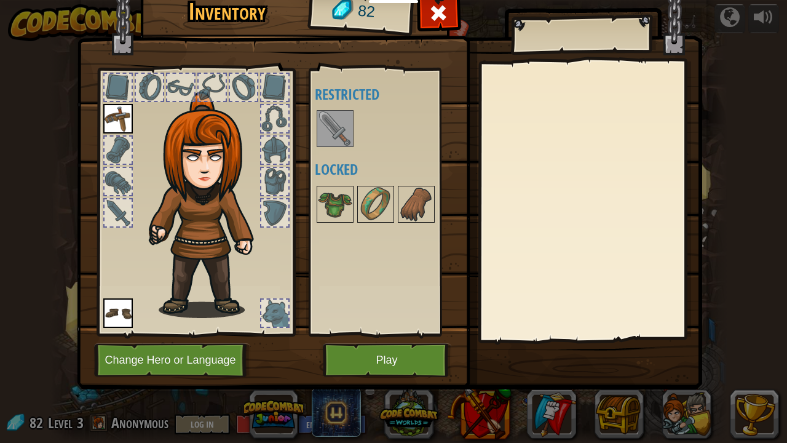
click at [337, 127] on img at bounding box center [335, 128] width 34 height 34
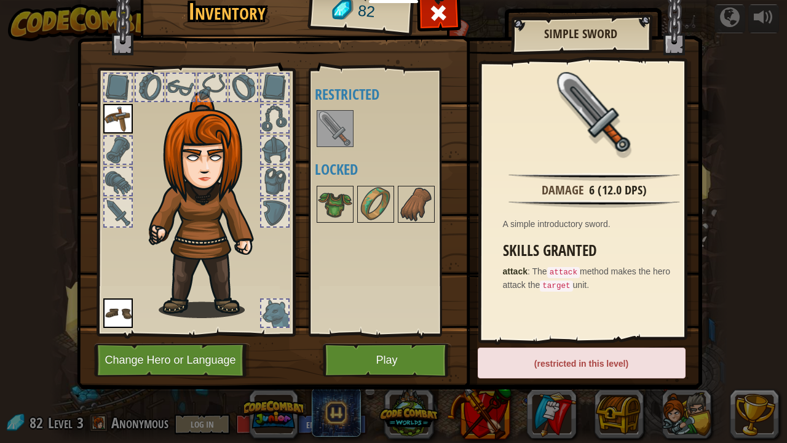
click at [576, 176] on img at bounding box center [593, 177] width 171 height 8
click at [329, 124] on img at bounding box center [335, 128] width 34 height 34
click at [123, 204] on div at bounding box center [117, 212] width 27 height 27
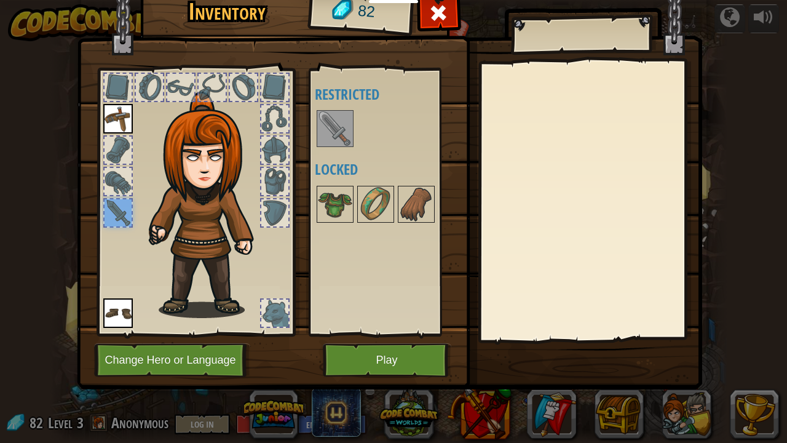
click at [120, 179] on div at bounding box center [117, 181] width 27 height 27
click at [119, 176] on div at bounding box center [117, 181] width 27 height 27
click at [108, 199] on div at bounding box center [117, 212] width 27 height 27
click at [156, 227] on img at bounding box center [209, 205] width 132 height 226
click at [115, 302] on img at bounding box center [118, 313] width 30 height 30
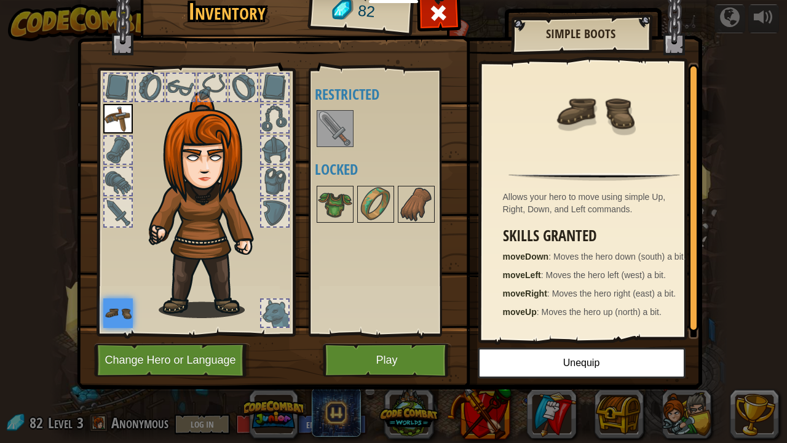
click at [115, 302] on img at bounding box center [118, 313] width 30 height 30
click at [361, 306] on button "Play" at bounding box center [387, 360] width 128 height 34
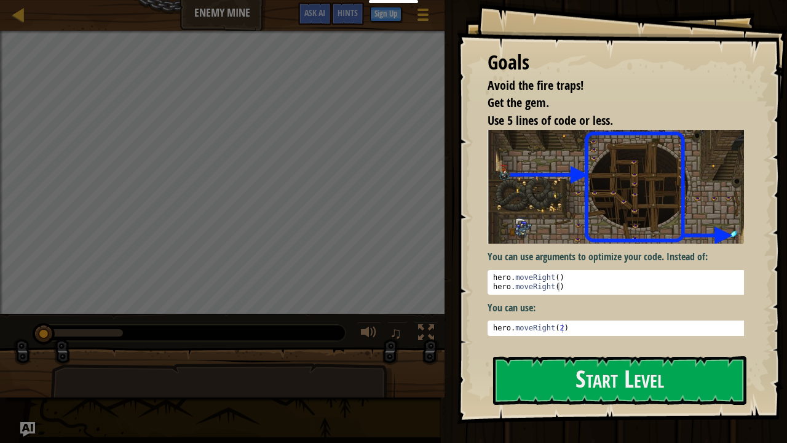
click at [583, 217] on img at bounding box center [620, 187] width 266 height 114
click at [521, 306] on button "Start Level" at bounding box center [619, 380] width 253 height 49
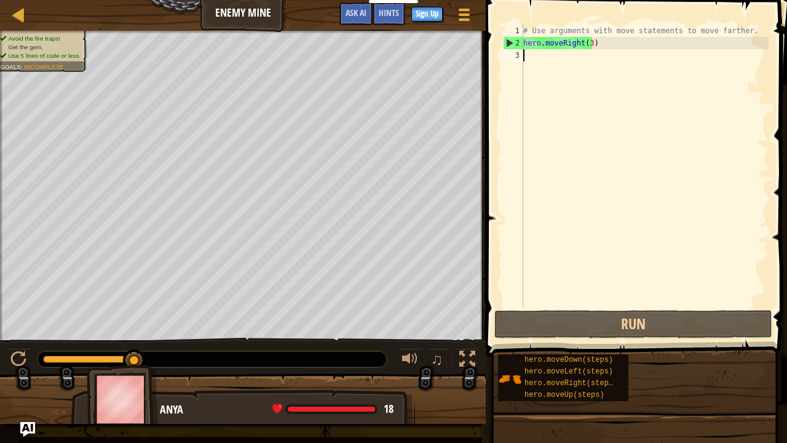
type textarea "h"
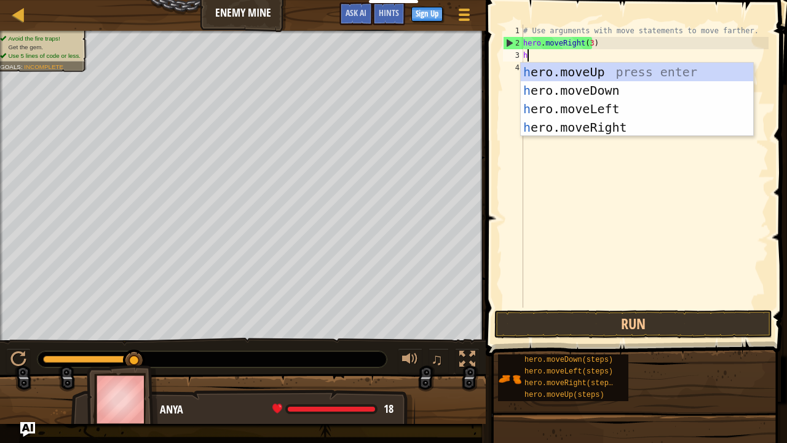
scroll to position [6, 0]
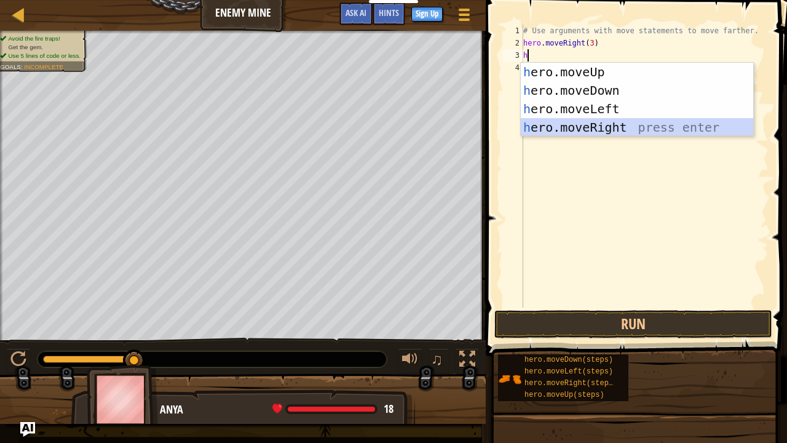
click at [597, 126] on div "h ero.moveUp press enter h ero.moveDown press enter h ero.moveLeft press enter …" at bounding box center [637, 118] width 233 height 111
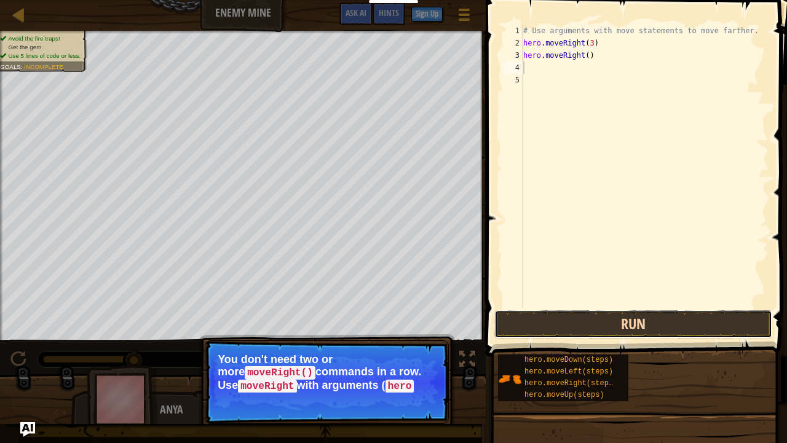
click at [526, 306] on button "Run" at bounding box center [633, 324] width 278 height 28
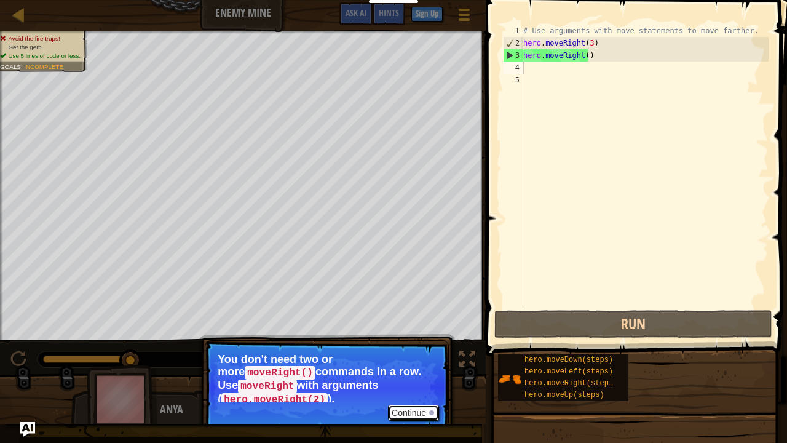
click at [406, 306] on button "Continue" at bounding box center [413, 412] width 51 height 16
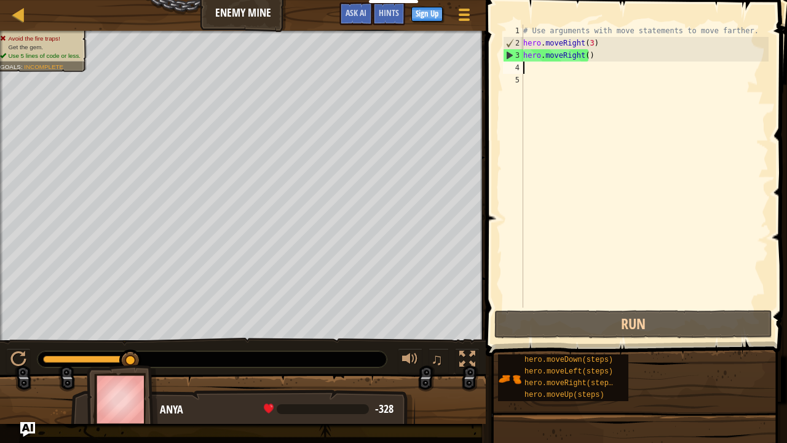
click at [591, 56] on div "# Use arguments with move statements to move farther. hero . moveRight ( 3 ) he…" at bounding box center [645, 178] width 248 height 307
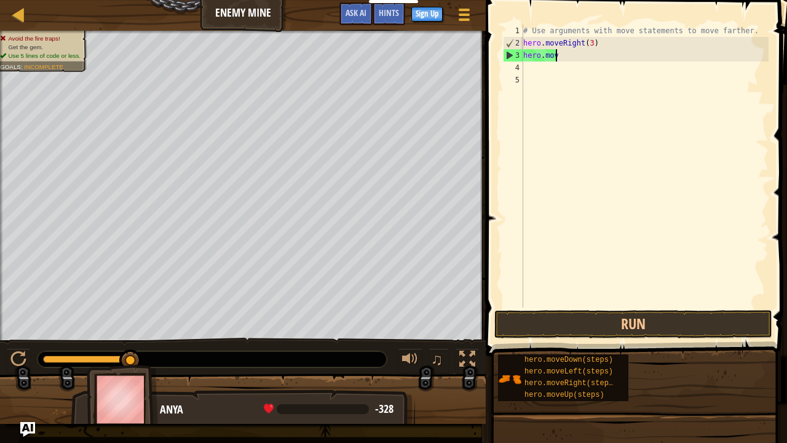
type textarea "h"
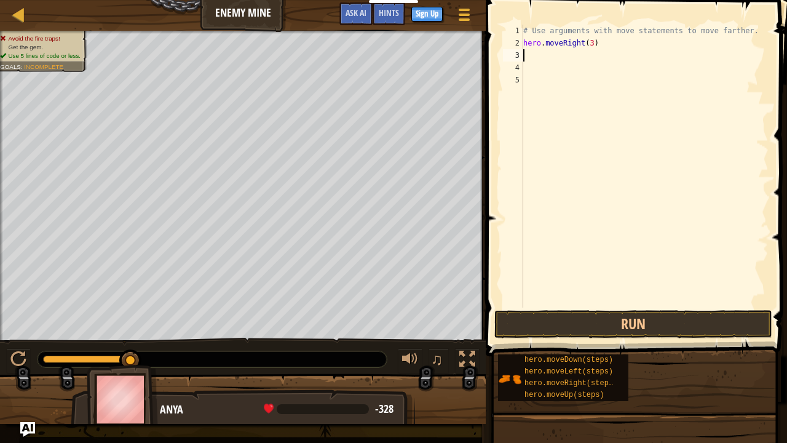
type textarea "h"
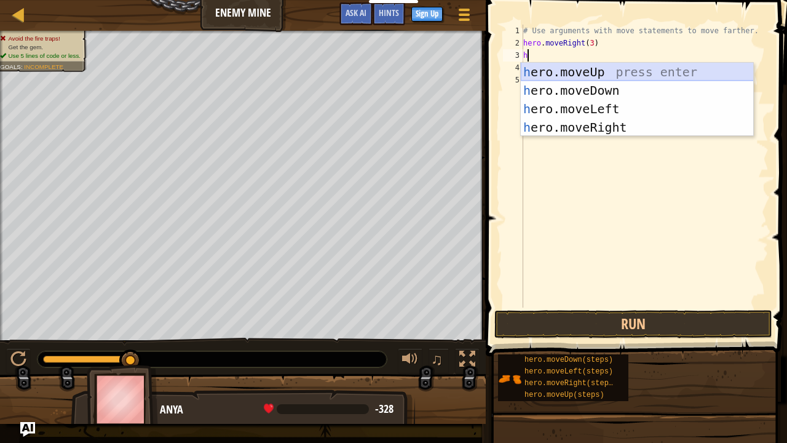
click at [588, 77] on div "h ero.moveUp press enter h ero.moveDown press enter h ero.moveLeft press enter …" at bounding box center [637, 118] width 233 height 111
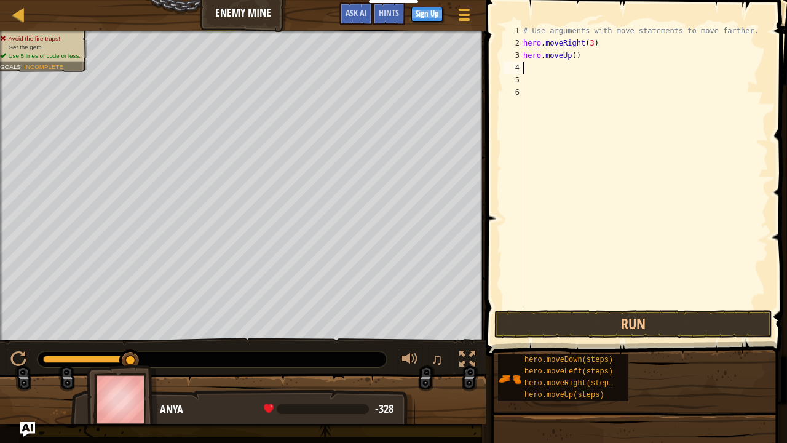
type textarea "h"
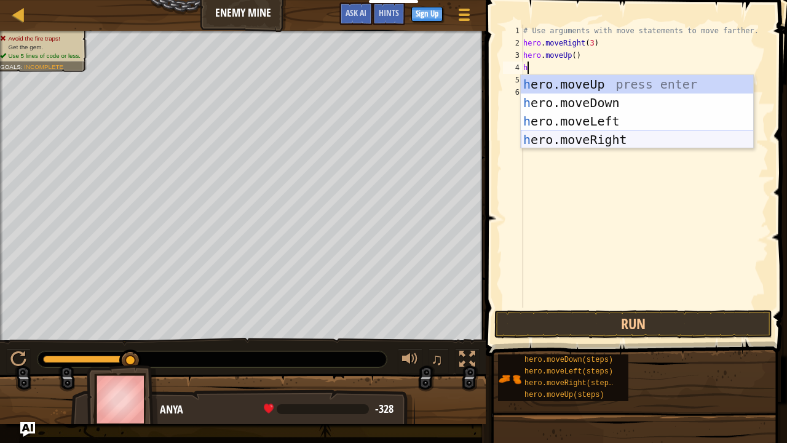
click at [592, 140] on div "h ero.moveUp press enter h ero.moveDown press enter h ero.moveLeft press enter …" at bounding box center [637, 130] width 233 height 111
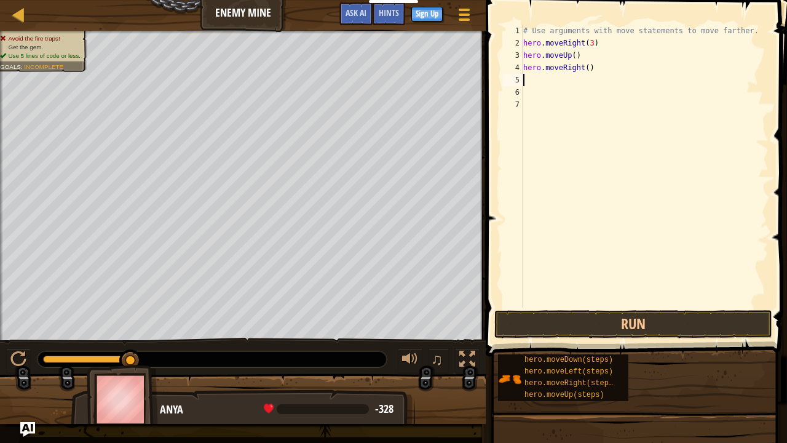
type textarea "h"
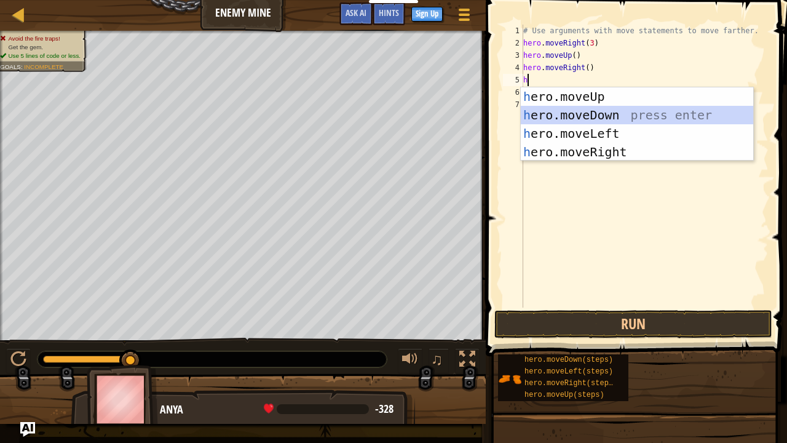
click at [575, 112] on div "h ero.moveUp press enter h ero.moveDown press enter h ero.moveLeft press enter …" at bounding box center [637, 142] width 233 height 111
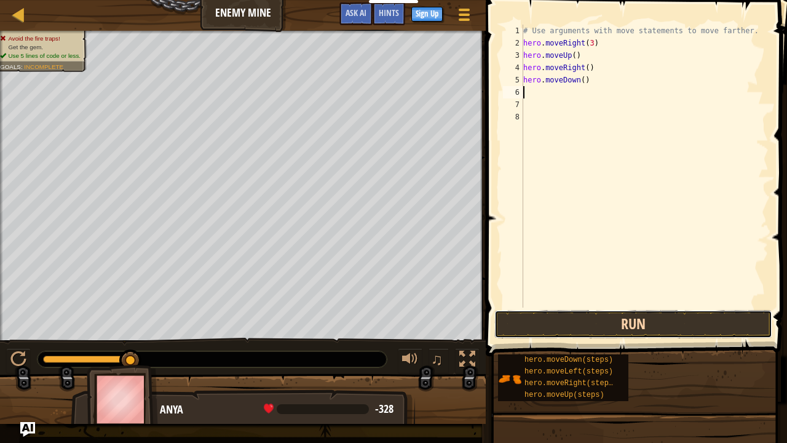
click at [553, 306] on button "Run" at bounding box center [633, 324] width 278 height 28
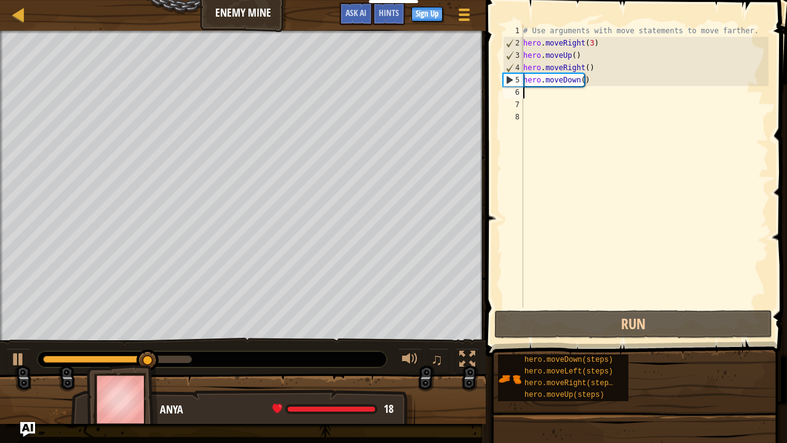
type textarea "h"
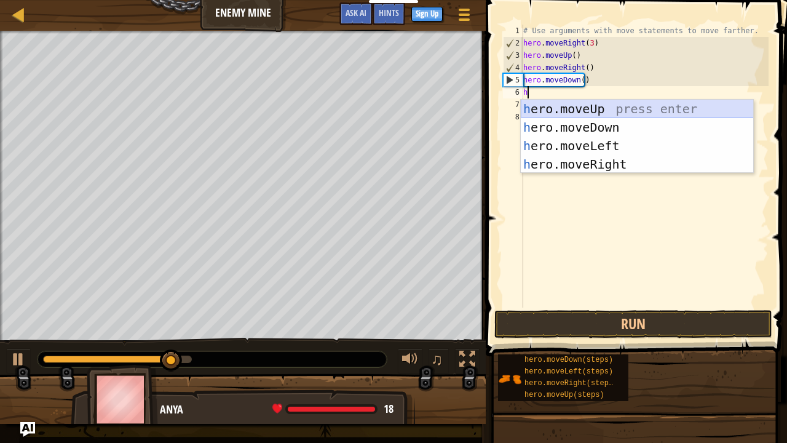
click at [583, 114] on div "h ero.moveUp press enter h ero.moveDown press enter h ero.moveLeft press enter …" at bounding box center [637, 155] width 233 height 111
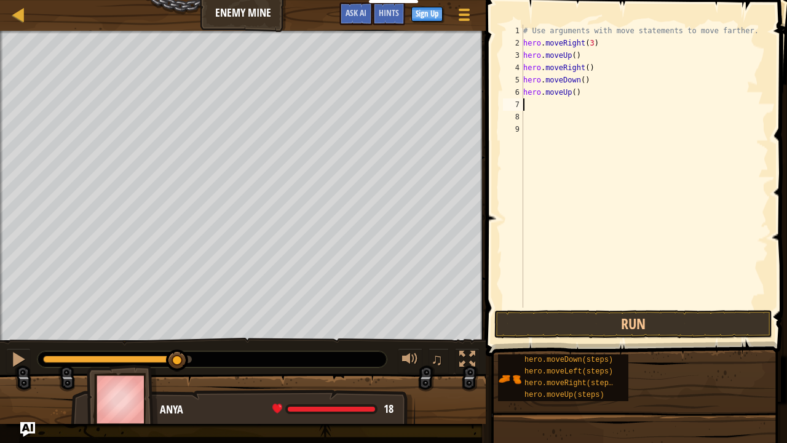
click at [583, 92] on div "# Use arguments with move statements to move farther. hero . moveRight ( 3 ) he…" at bounding box center [645, 178] width 248 height 307
type textarea "h"
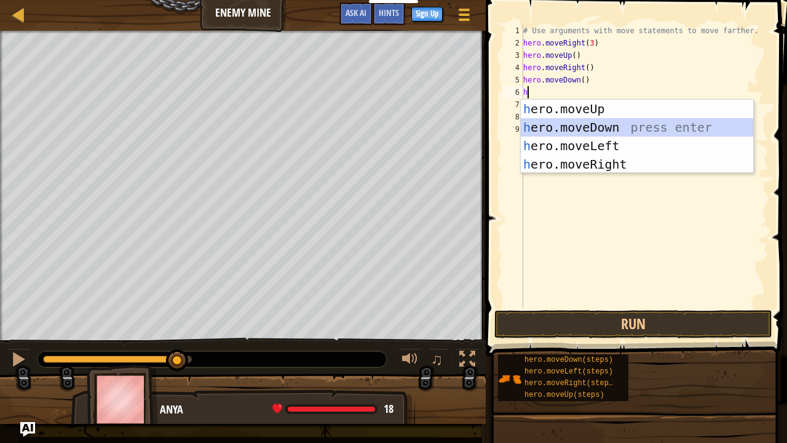
click at [574, 127] on div "h ero.moveUp press enter h ero.moveDown press enter h ero.moveLeft press enter …" at bounding box center [637, 155] width 233 height 111
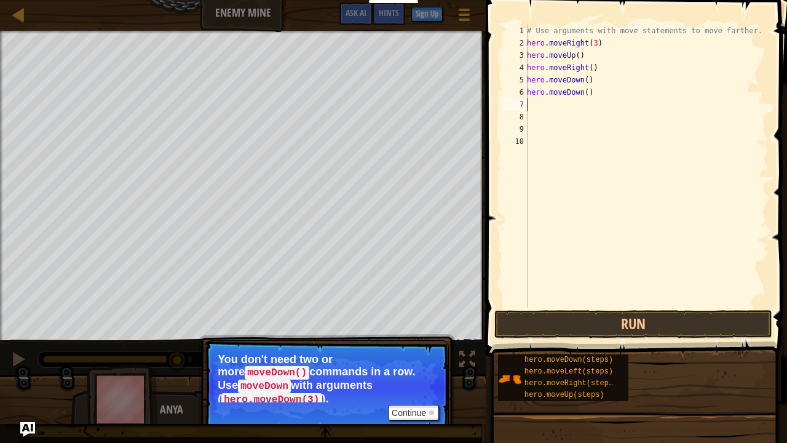
type textarea "h"
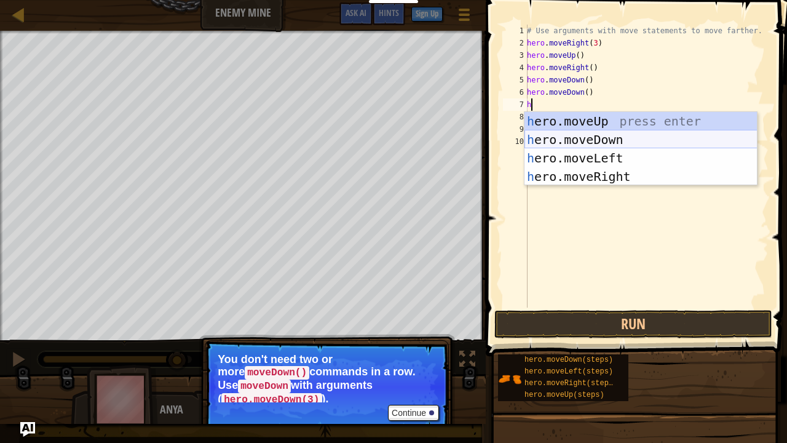
click at [570, 135] on div "h ero.moveUp press enter h ero.moveDown press enter h ero.moveLeft press enter …" at bounding box center [640, 167] width 233 height 111
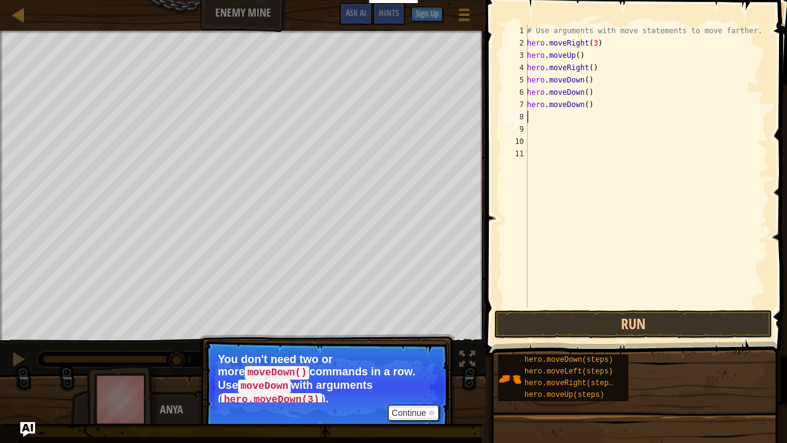
type textarea "h"
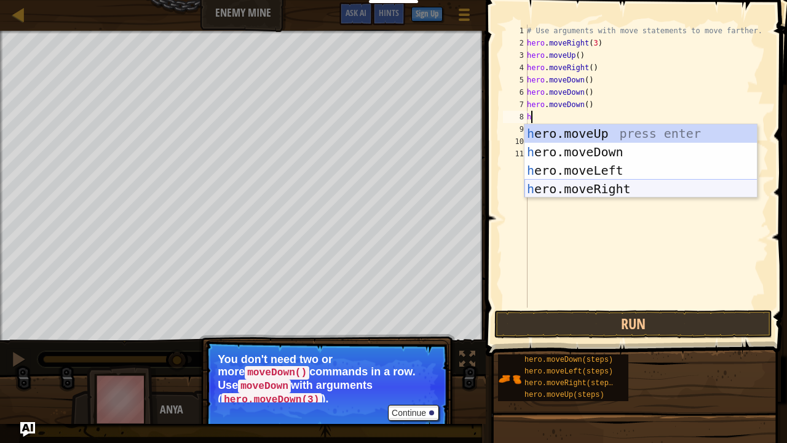
click at [583, 189] on div "h ero.moveUp press enter h ero.moveDown press enter h ero.moveLeft press enter …" at bounding box center [640, 179] width 233 height 111
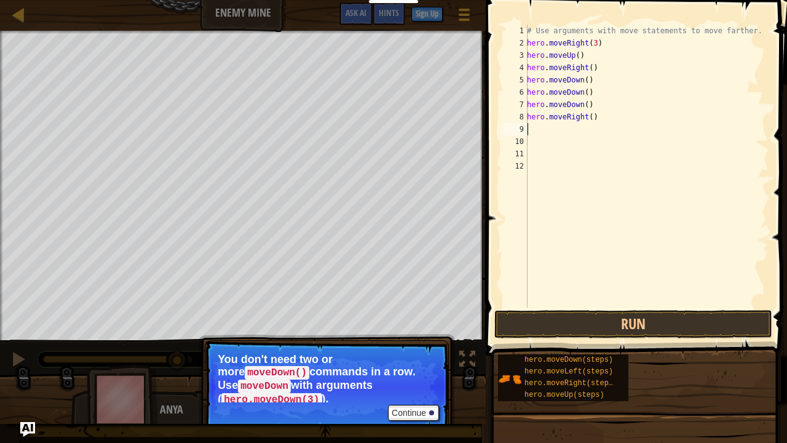
type textarea "h"
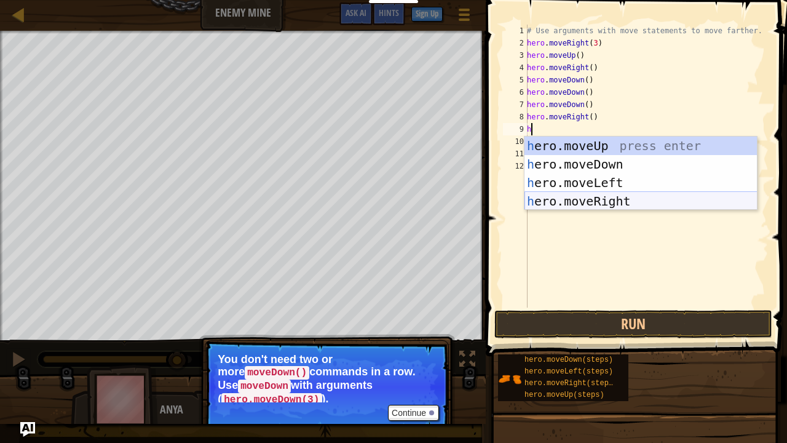
click at [577, 197] on div "h ero.moveUp press enter h ero.moveDown press enter h ero.moveLeft press enter …" at bounding box center [640, 191] width 233 height 111
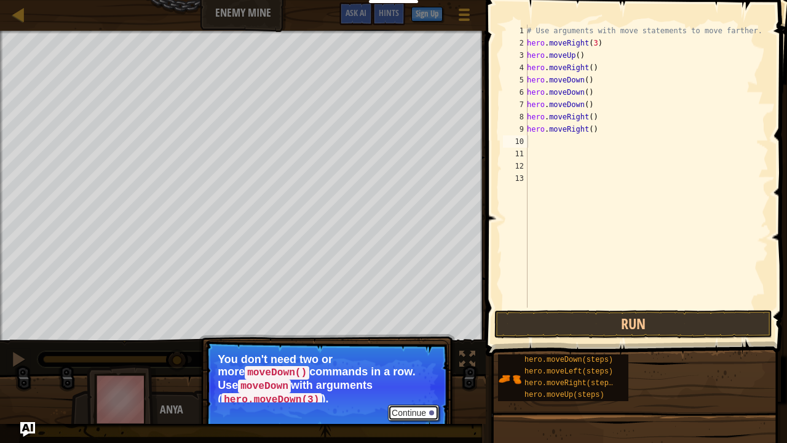
click at [409, 306] on button "Continue" at bounding box center [413, 412] width 51 height 16
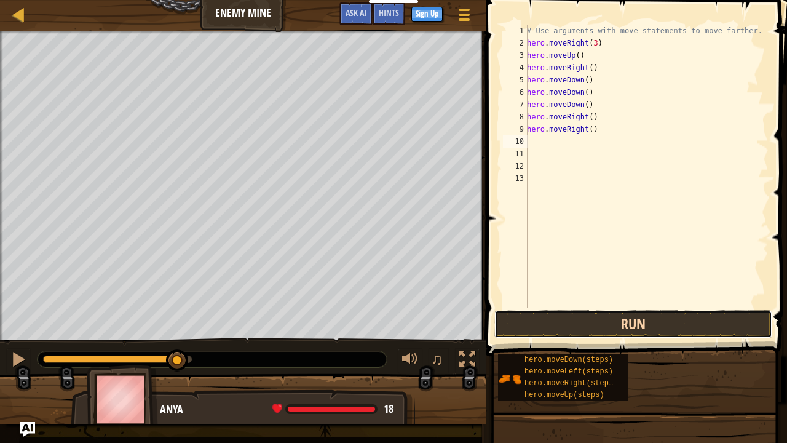
click at [541, 306] on button "Run" at bounding box center [633, 324] width 278 height 28
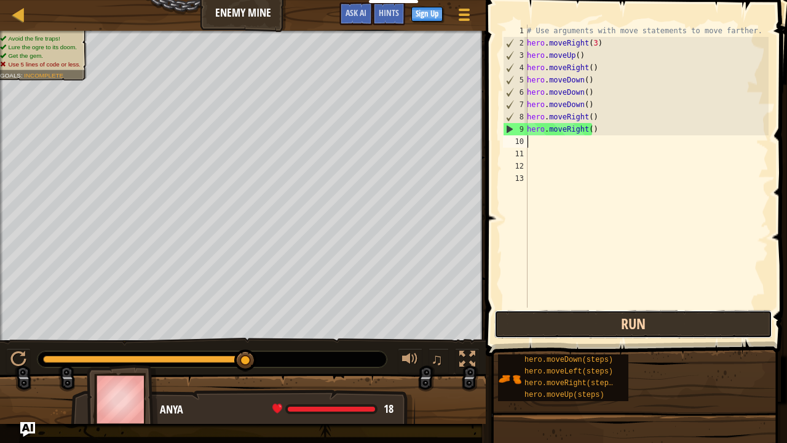
click at [625, 306] on button "Run" at bounding box center [633, 324] width 278 height 28
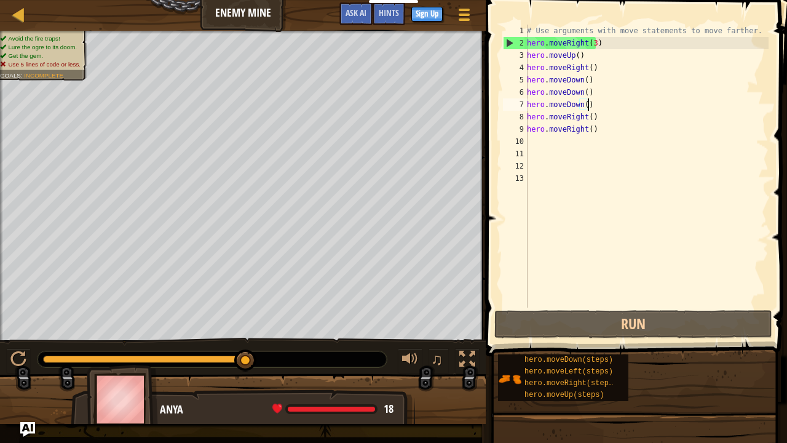
click at [591, 104] on div "# Use arguments with move statements to move farther. hero . moveRight ( 3 ) he…" at bounding box center [646, 178] width 244 height 307
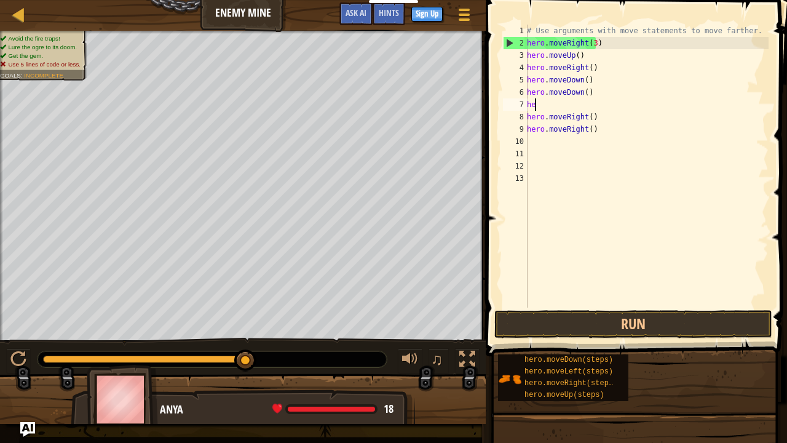
type textarea "h"
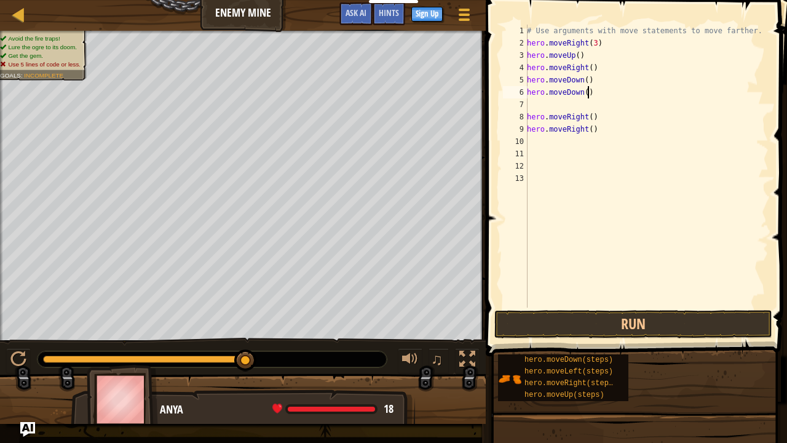
click at [590, 94] on div "# Use arguments with move statements to move farther. hero . moveRight ( 3 ) he…" at bounding box center [646, 178] width 244 height 307
type textarea "h"
click at [595, 117] on div "# Use arguments with move statements to move farther. hero . moveRight ( 3 ) he…" at bounding box center [646, 178] width 244 height 307
type textarea "h"
click at [586, 129] on div "# Use arguments with move statements to move farther. hero . moveRight ( 3 ) he…" at bounding box center [646, 178] width 244 height 307
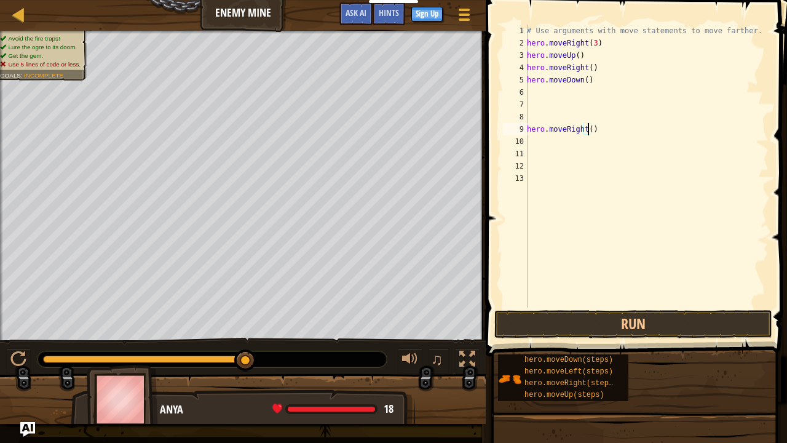
scroll to position [6, 5]
click at [583, 79] on div "# Use arguments with move statements to move farther. hero . moveRight ( 3 ) he…" at bounding box center [646, 178] width 244 height 307
type textarea "hero.moveDown(3)"
click at [640, 306] on button "Run" at bounding box center [633, 324] width 278 height 28
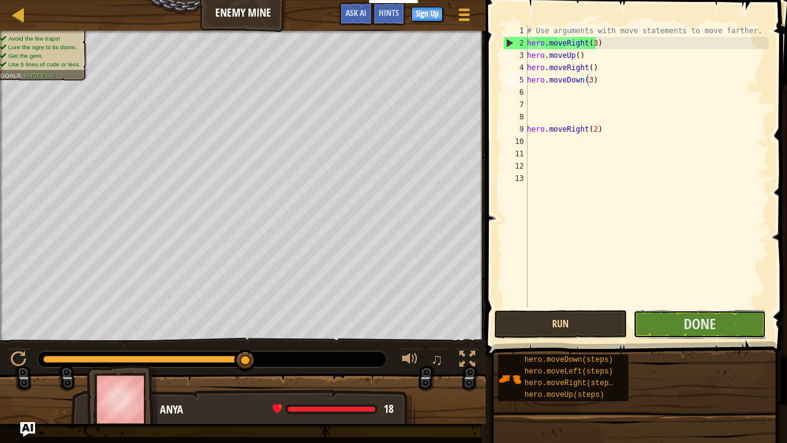
click at [640, 306] on button "Done" at bounding box center [699, 324] width 133 height 28
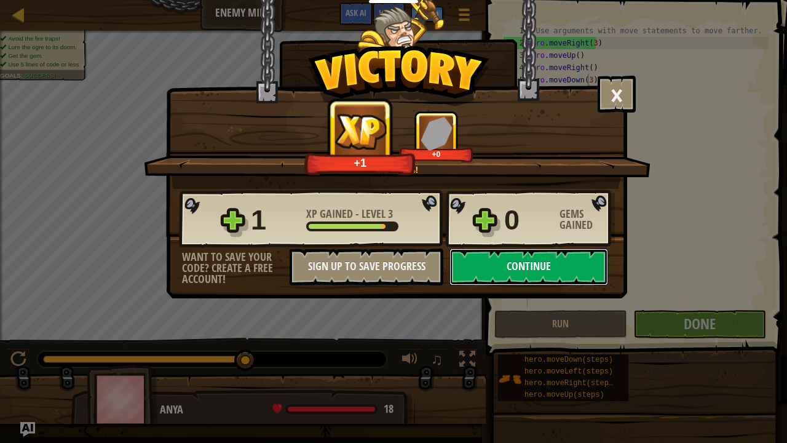
click at [514, 260] on button "Continue" at bounding box center [528, 266] width 159 height 37
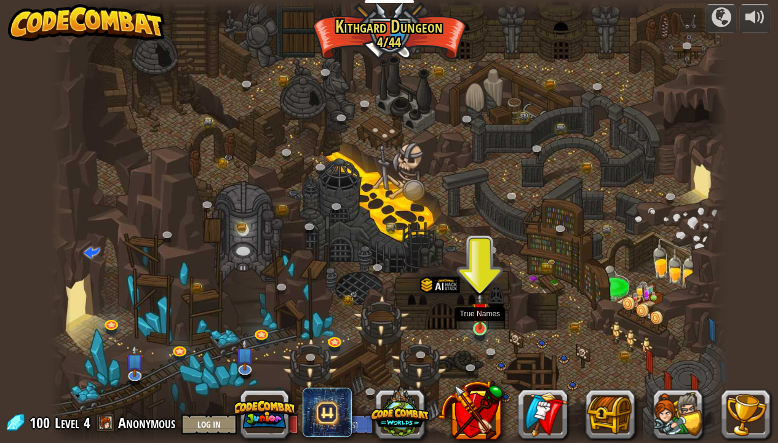
click at [486, 306] on img at bounding box center [479, 310] width 17 height 38
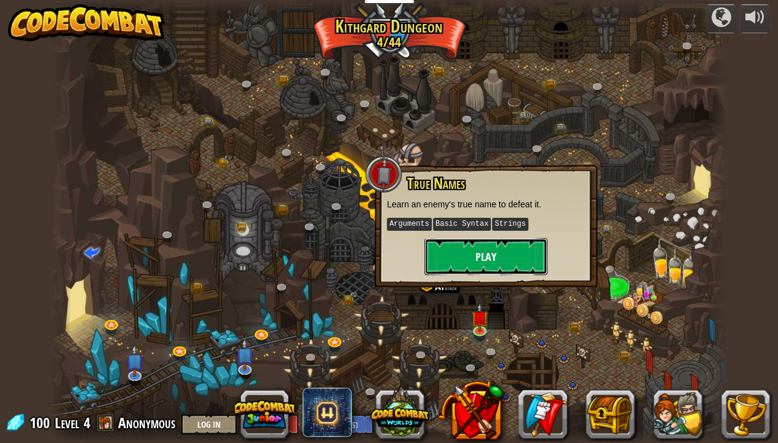
click at [484, 258] on button "Play" at bounding box center [485, 256] width 123 height 37
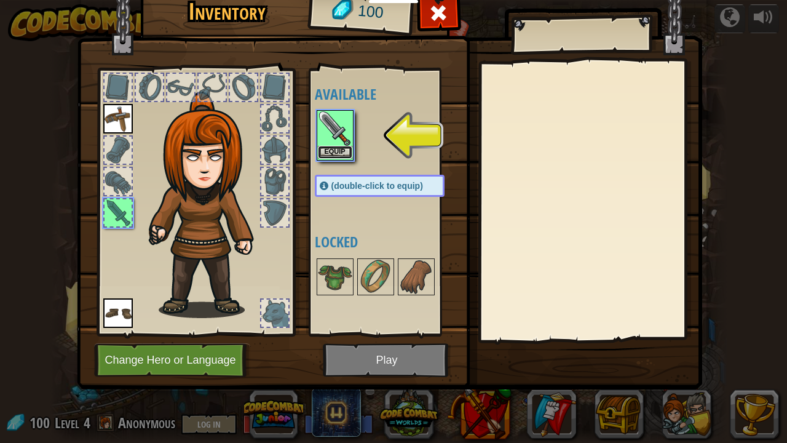
click at [329, 149] on button "Equip" at bounding box center [335, 152] width 34 height 13
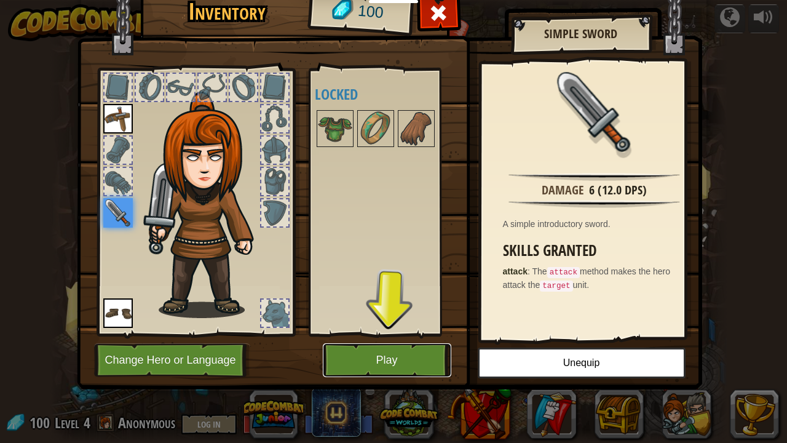
click at [354, 306] on button "Play" at bounding box center [387, 360] width 128 height 34
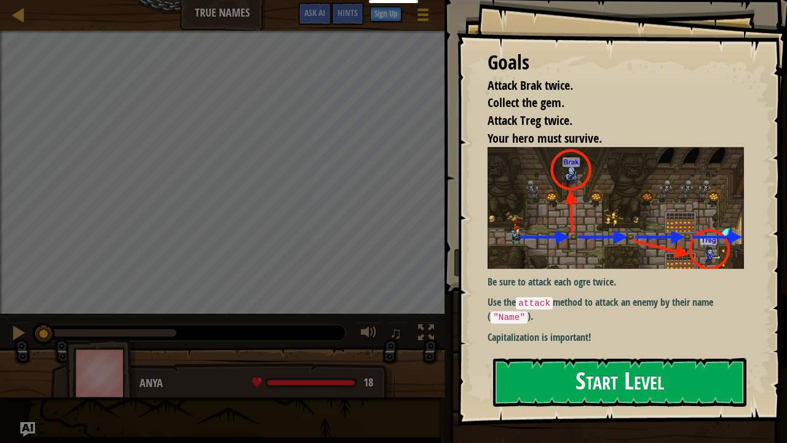
click at [513, 306] on button "Start Level" at bounding box center [619, 382] width 253 height 49
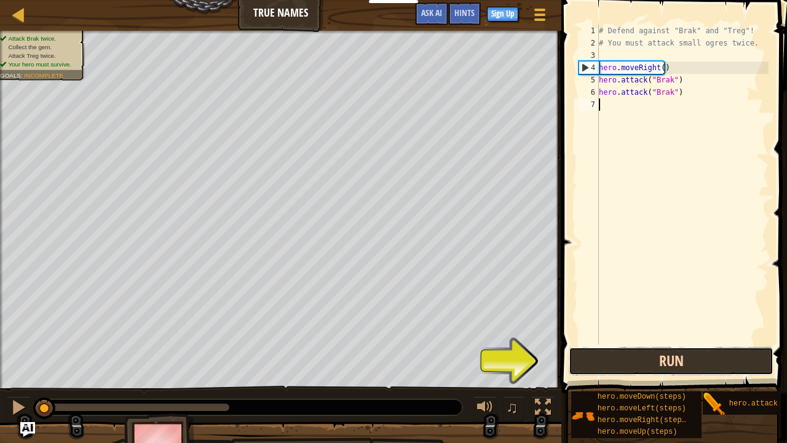
click at [603, 306] on button "Run" at bounding box center [671, 361] width 205 height 28
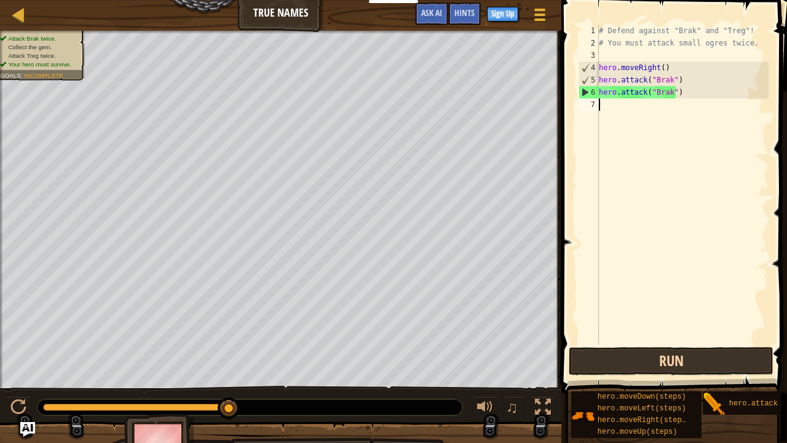
type textarea "h"
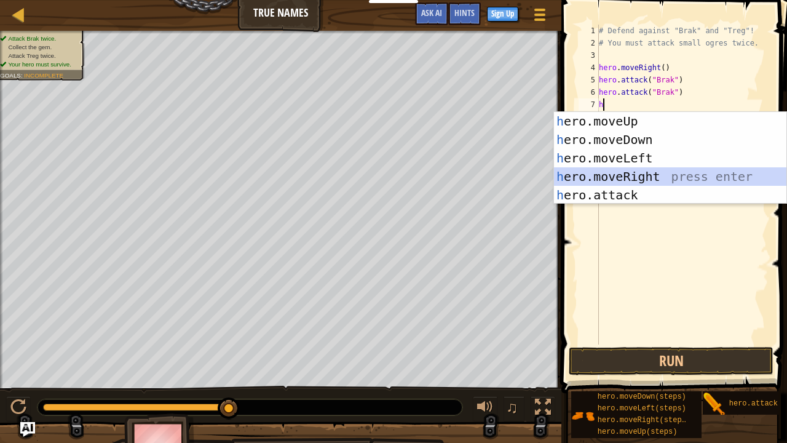
click at [639, 175] on div "h ero.moveUp press enter h ero.moveDown press enter h ero.moveLeft press enter …" at bounding box center [670, 176] width 233 height 129
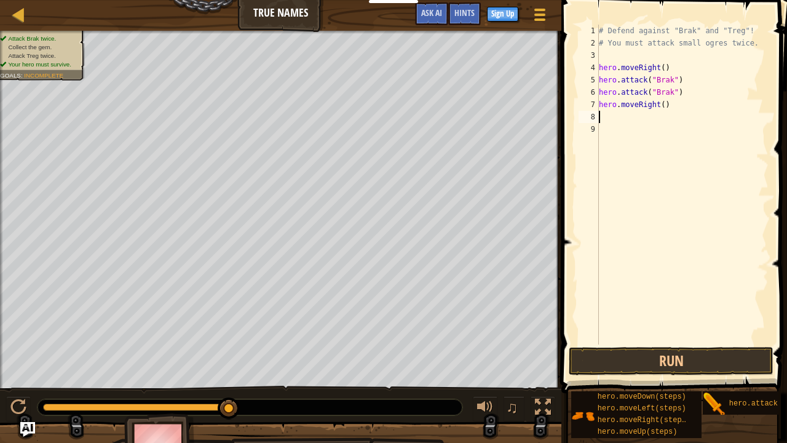
type textarea "h"
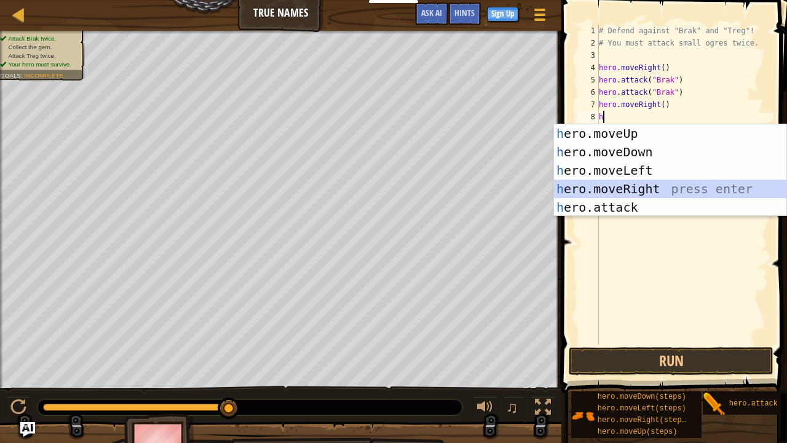
click at [633, 187] on div "h ero.moveUp press enter h ero.moveDown press enter h ero.moveLeft press enter …" at bounding box center [670, 188] width 233 height 129
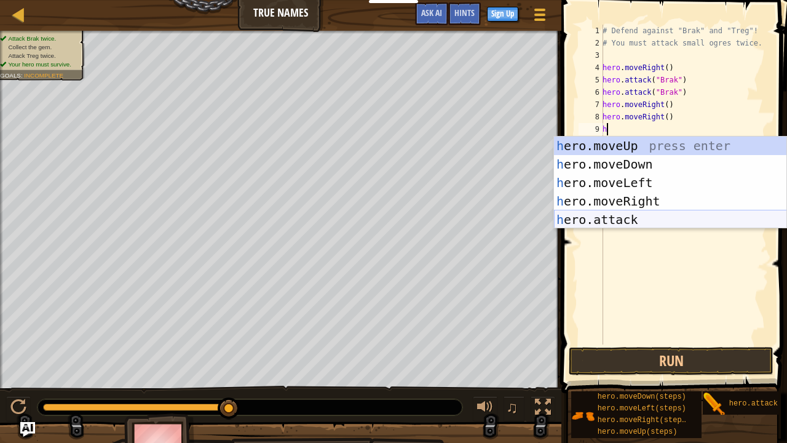
click at [615, 216] on div "h ero.moveUp press enter h ero.moveDown press enter h ero.moveLeft press enter …" at bounding box center [670, 200] width 233 height 129
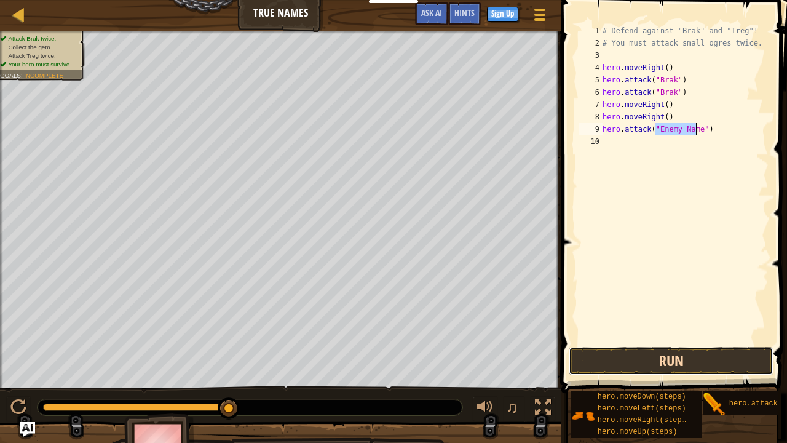
click at [593, 306] on button "Run" at bounding box center [671, 361] width 205 height 28
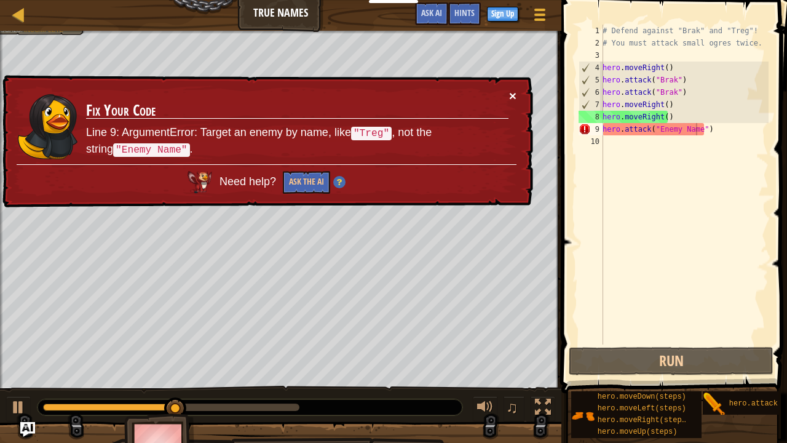
click at [511, 93] on button "×" at bounding box center [512, 95] width 7 height 13
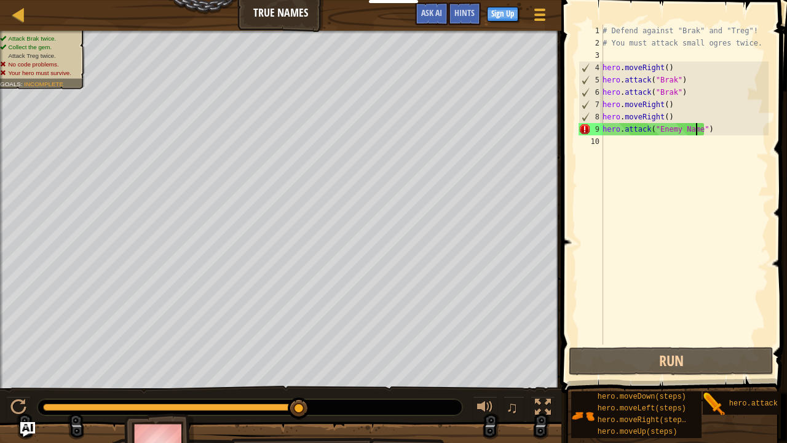
click at [706, 133] on div "# Defend against "Brak" and "Treg"! # You must attack small ogres twice. hero .…" at bounding box center [684, 197] width 168 height 344
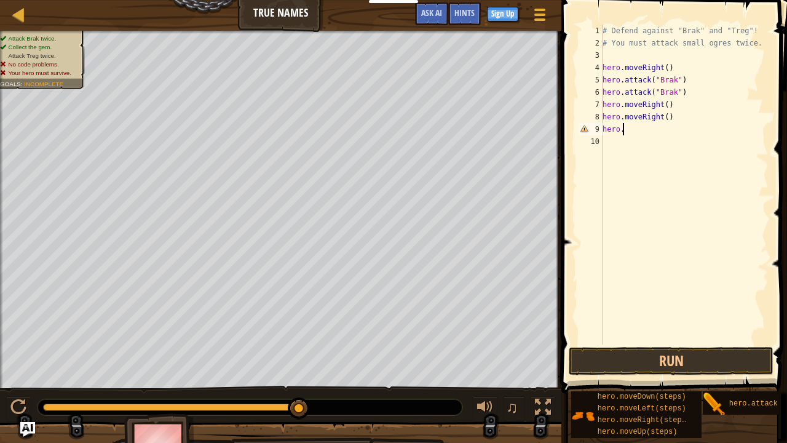
type textarea "h"
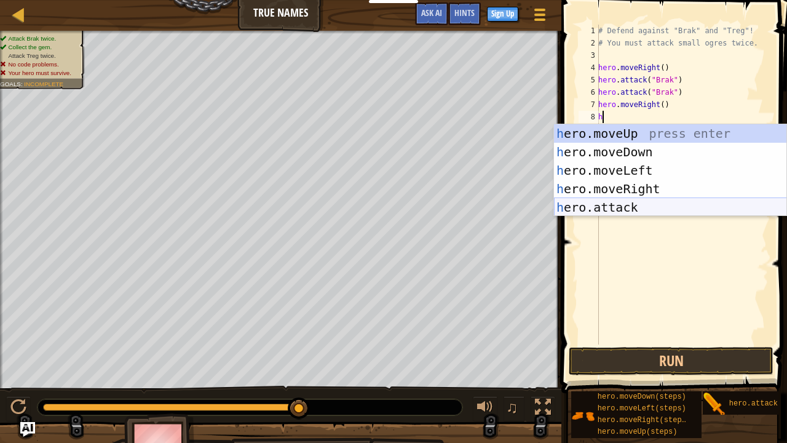
click at [620, 203] on div "h ero.moveUp press enter h ero.moveDown press enter h ero.moveLeft press enter …" at bounding box center [670, 188] width 233 height 129
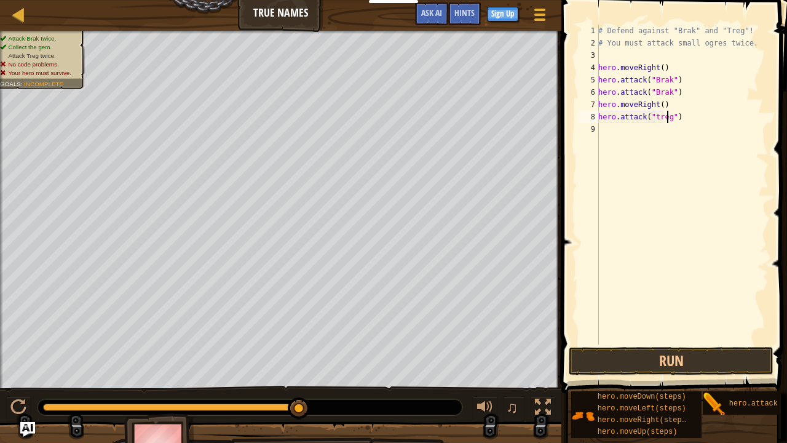
scroll to position [6, 6]
click at [625, 306] on button "Run" at bounding box center [671, 361] width 205 height 28
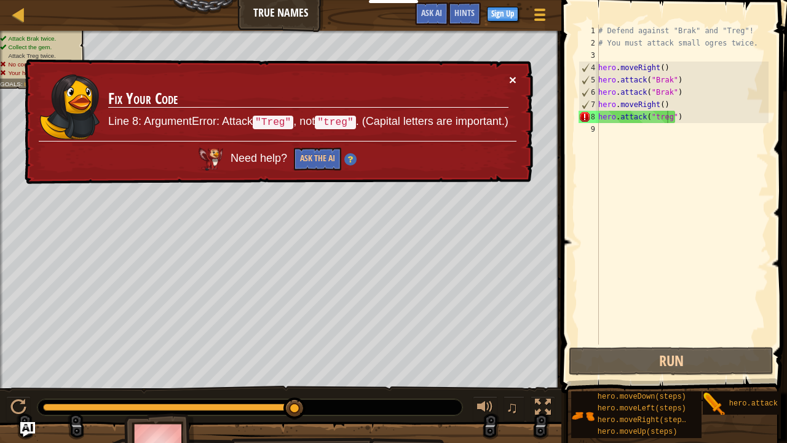
click at [509, 82] on button "×" at bounding box center [512, 79] width 7 height 13
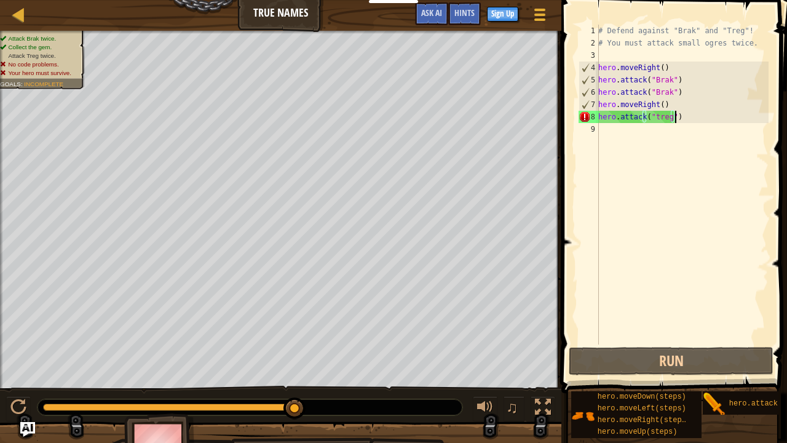
click at [675, 113] on div "# Defend against "Brak" and "Treg"! # You must attack small ogres twice. hero .…" at bounding box center [682, 197] width 173 height 344
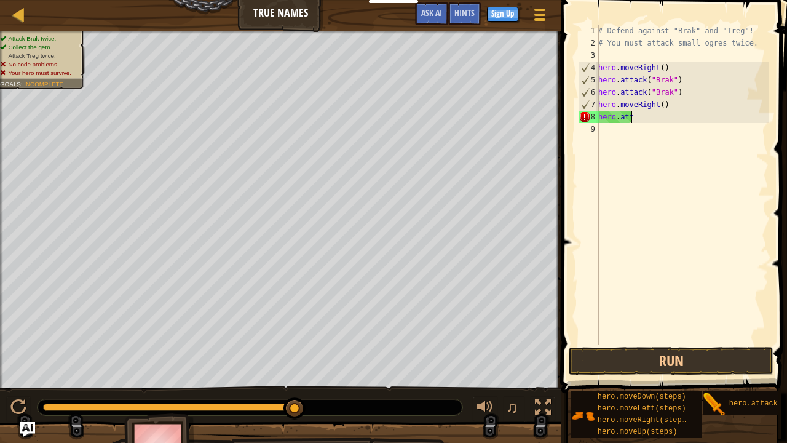
scroll to position [6, 0]
type textarea "h"
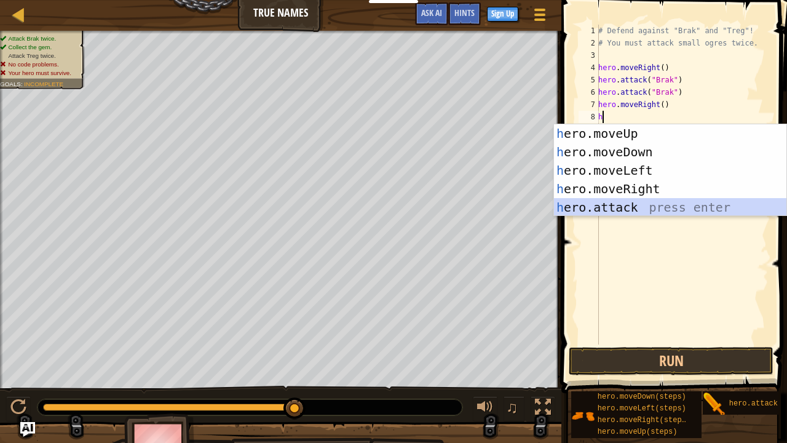
click at [578, 210] on div "h ero.moveUp press enter h ero.moveDown press enter h ero.moveLeft press enter …" at bounding box center [670, 188] width 233 height 129
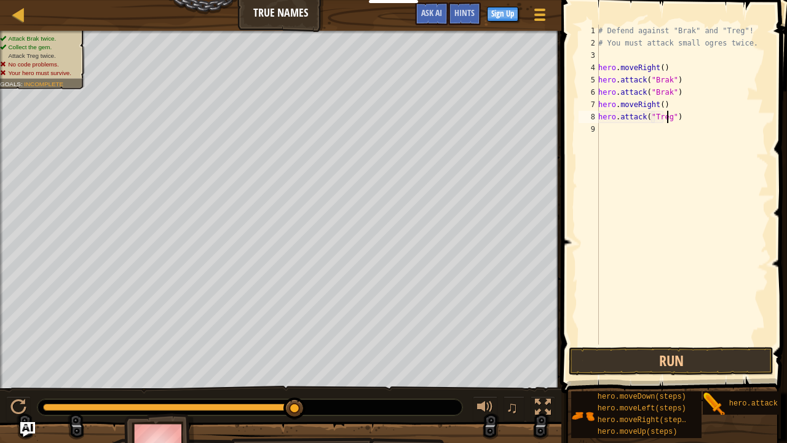
scroll to position [6, 6]
click at [618, 306] on button "Run" at bounding box center [671, 361] width 205 height 28
type textarea "hero.attack("Treg")"
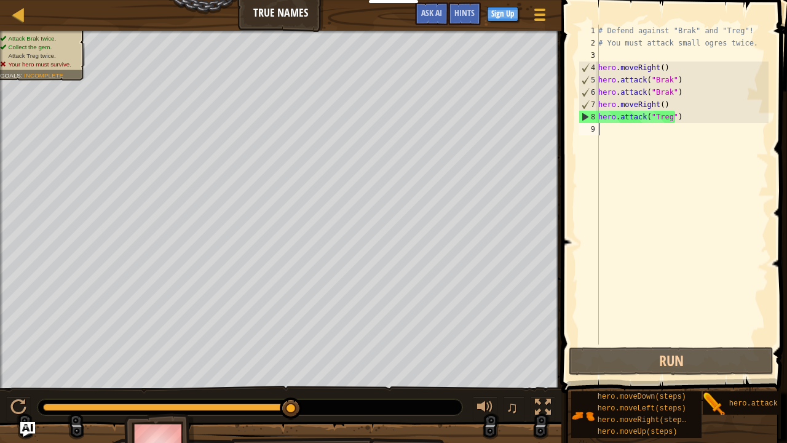
click at [635, 151] on div "# Defend against "Brak" and "Treg"! # You must attack small ogres twice. hero .…" at bounding box center [682, 197] width 173 height 344
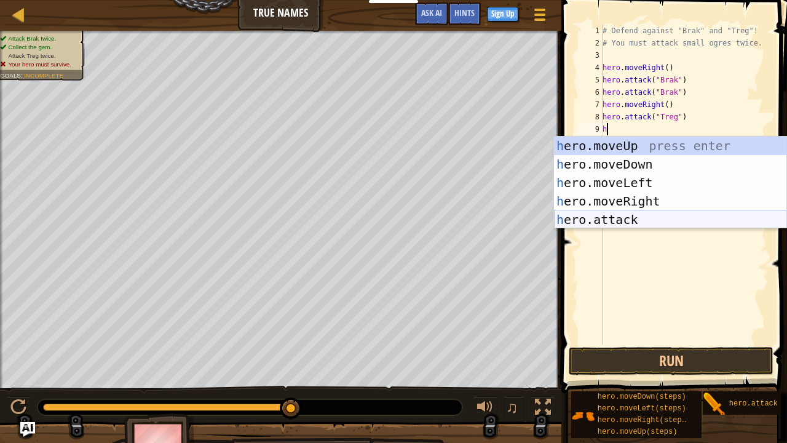
click at [614, 226] on div "h ero.moveUp press enter h ero.moveDown press enter h ero.moveLeft press enter …" at bounding box center [670, 200] width 233 height 129
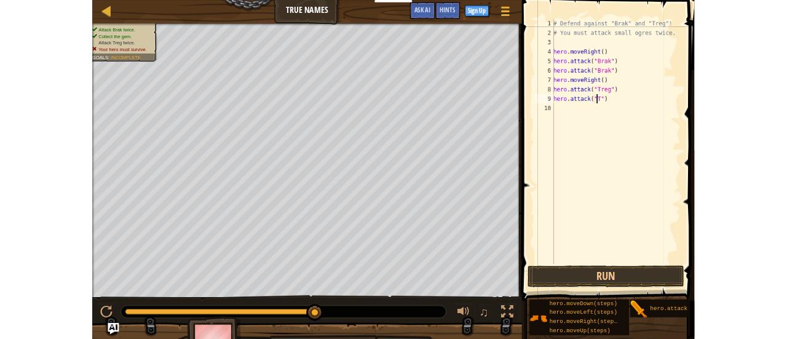
scroll to position [6, 5]
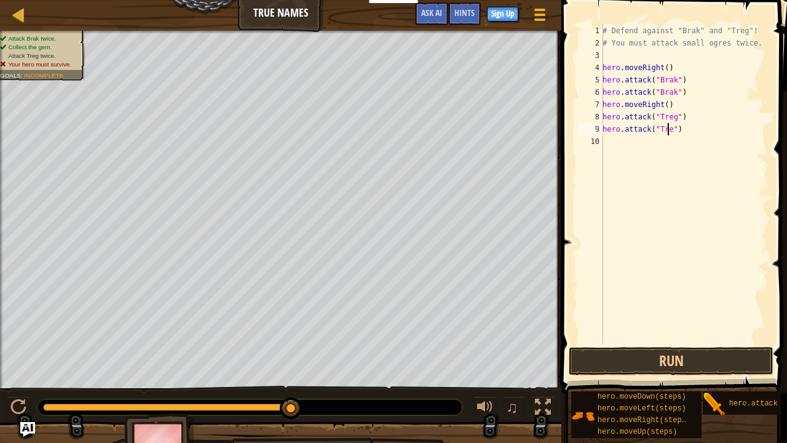
type textarea "hero.attack("Treg")"
click at [610, 306] on button "Run" at bounding box center [671, 361] width 205 height 28
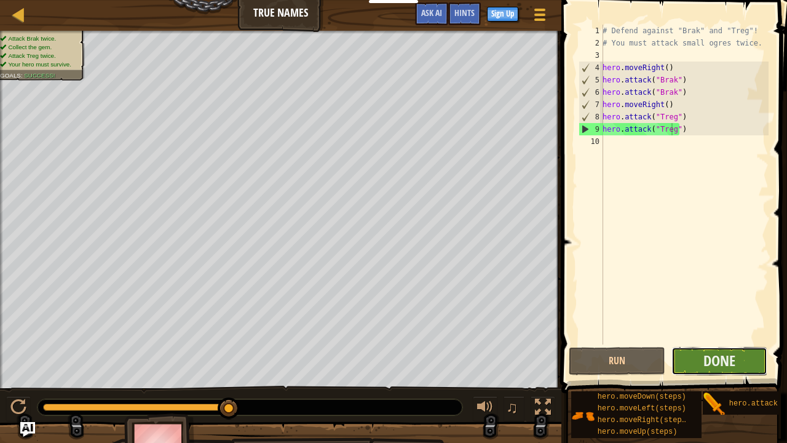
click at [697, 306] on button "Done" at bounding box center [719, 361] width 97 height 28
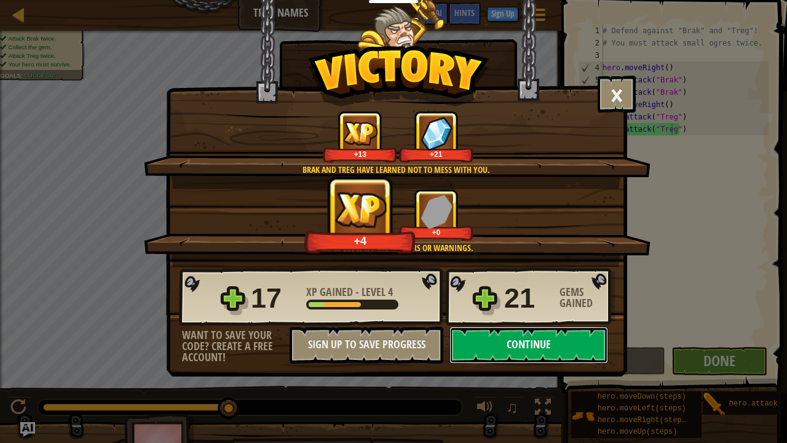
click at [561, 306] on button "Continue" at bounding box center [528, 344] width 159 height 37
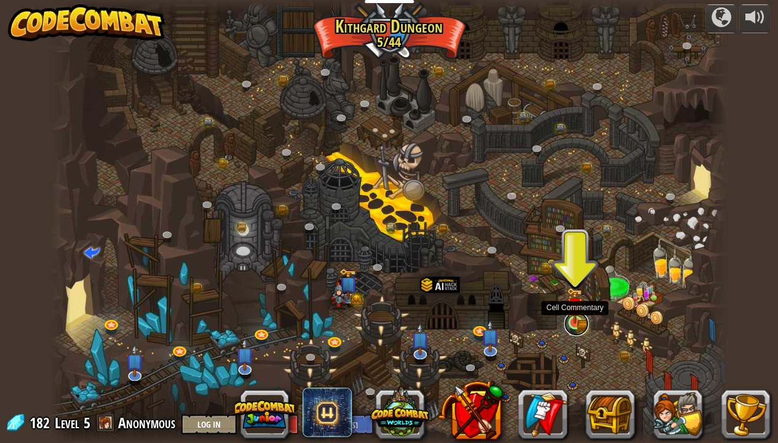
click at [577, 306] on link at bounding box center [576, 323] width 25 height 25
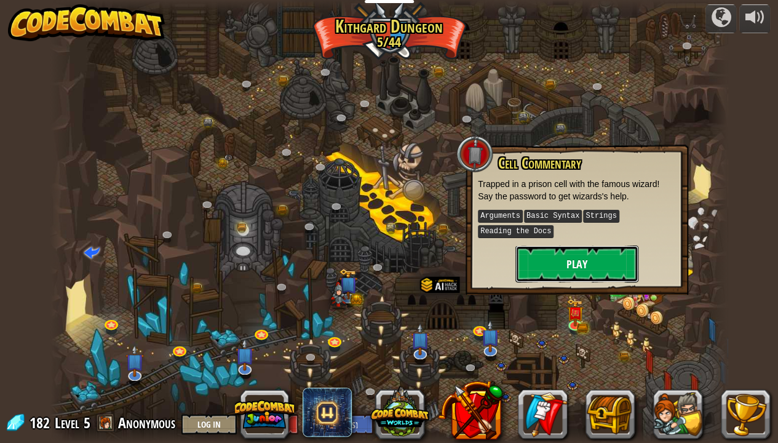
click at [579, 270] on button "Play" at bounding box center [576, 263] width 123 height 37
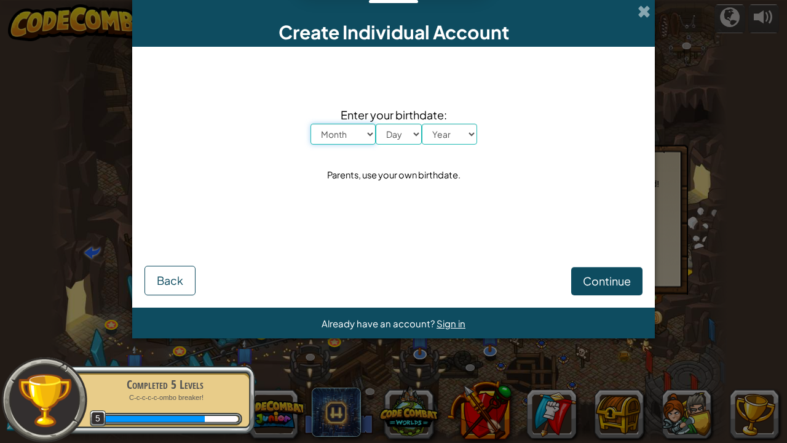
click at [329, 132] on select "Month January February March April May June July August September October Novem…" at bounding box center [342, 134] width 65 height 21
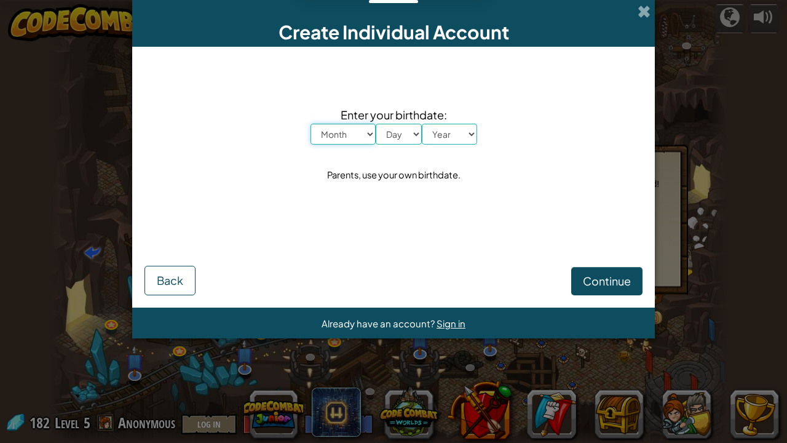
select select "1"
click at [310, 124] on select "Month January February March April May June July August September October Novem…" at bounding box center [342, 134] width 65 height 21
click at [387, 134] on select "Day 1 2 3 4 5 6 7 8 9 10 11 12 13 14 15 16 17 18 19 20 21 22 23 24 25 26 27 28 …" at bounding box center [399, 134] width 46 height 21
select select "30"
click at [376, 124] on select "Day 1 2 3 4 5 6 7 8 9 10 11 12 13 14 15 16 17 18 19 20 21 22 23 24 25 26 27 28 …" at bounding box center [399, 134] width 46 height 21
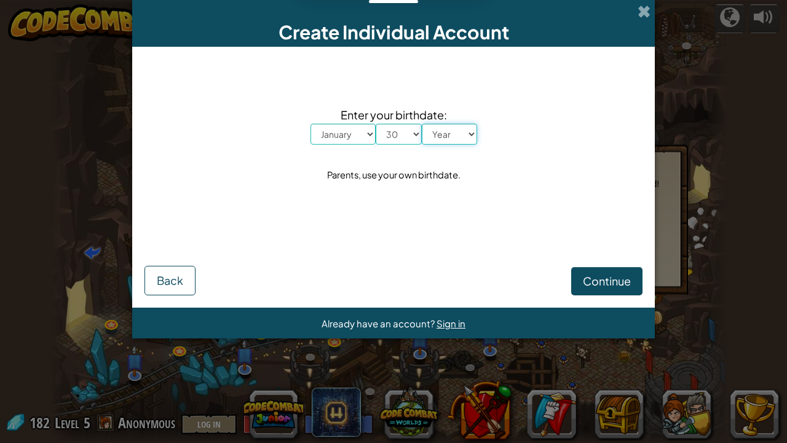
click at [434, 140] on select "Year [DATE] 2024 2023 2022 2021 2020 2019 2018 2017 2016 2015 2014 2013 2012 20…" at bounding box center [449, 134] width 55 height 21
select select "2014"
click at [422, 124] on select "Year [DATE] 2024 2023 2022 2021 2020 2019 2018 2017 2016 2015 2014 2013 2012 20…" at bounding box center [449, 134] width 55 height 21
click at [574, 284] on button "Continue" at bounding box center [606, 281] width 71 height 28
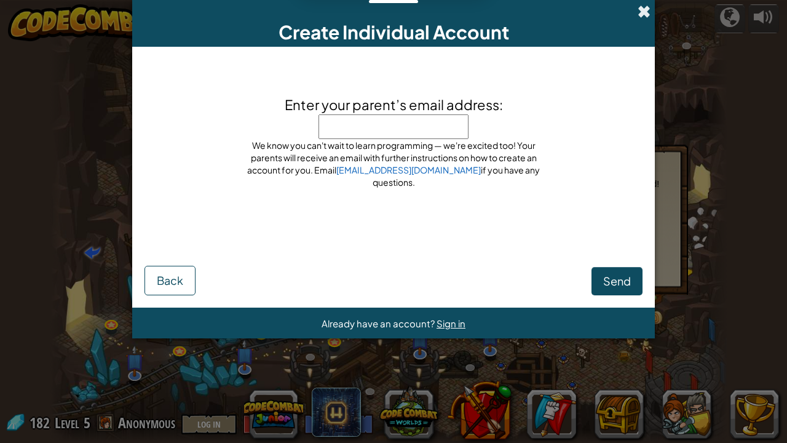
click at [637, 6] on span at bounding box center [643, 11] width 13 height 13
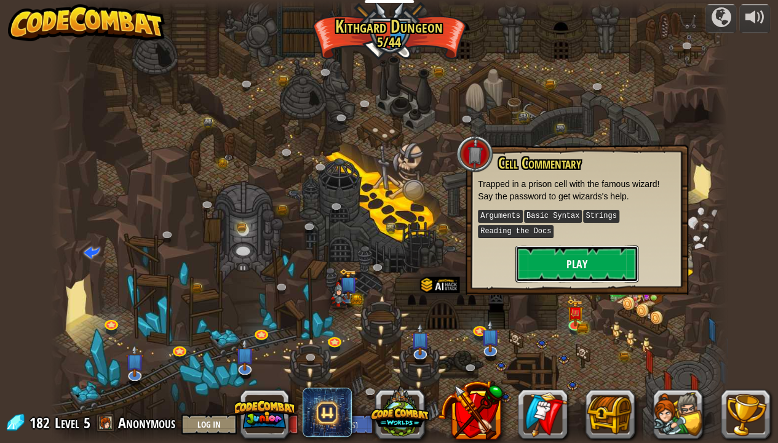
click at [561, 258] on button "Play" at bounding box center [576, 263] width 123 height 37
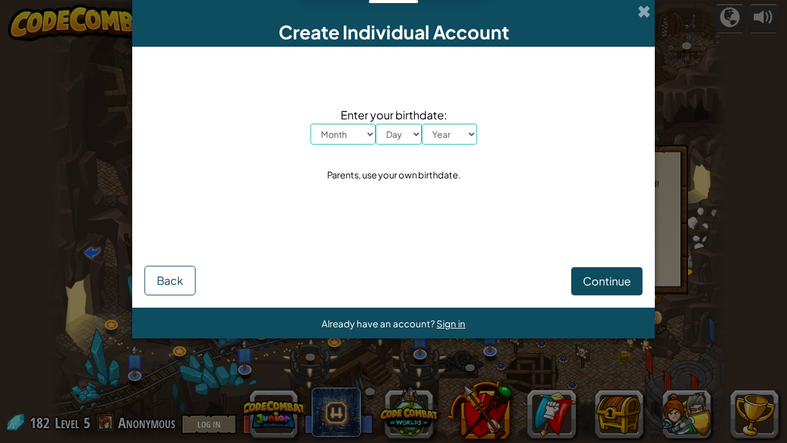
click at [636, 12] on div "Create Individual Account" at bounding box center [393, 23] width 522 height 47
click at [643, 12] on span at bounding box center [643, 11] width 13 height 13
